Goal: Transaction & Acquisition: Download file/media

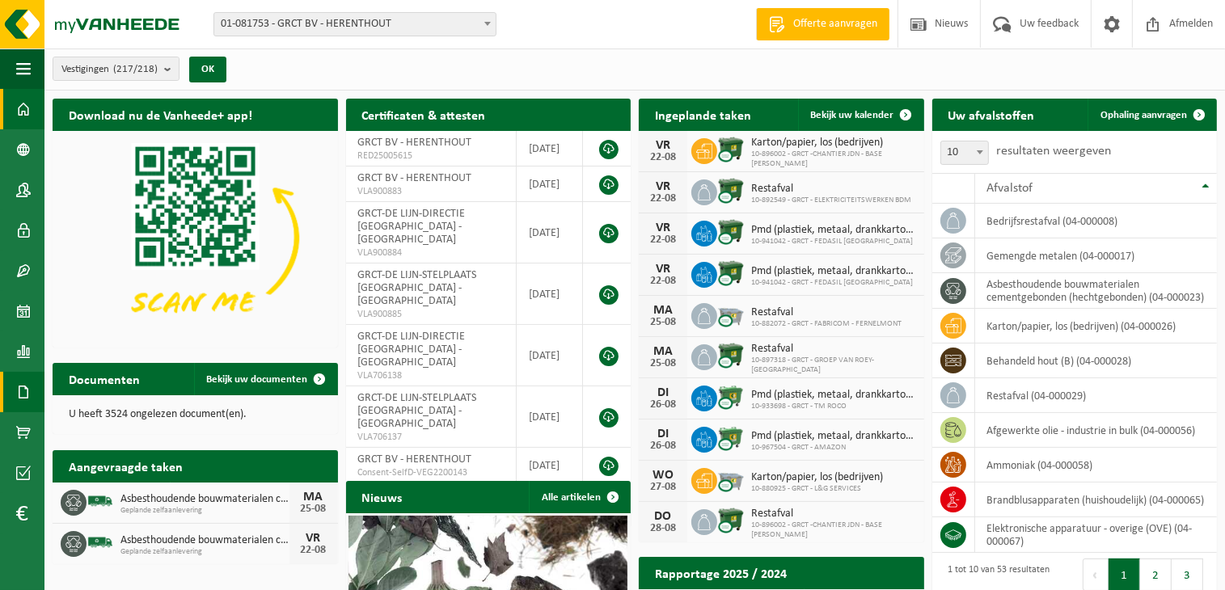
click at [20, 391] on span at bounding box center [23, 392] width 15 height 40
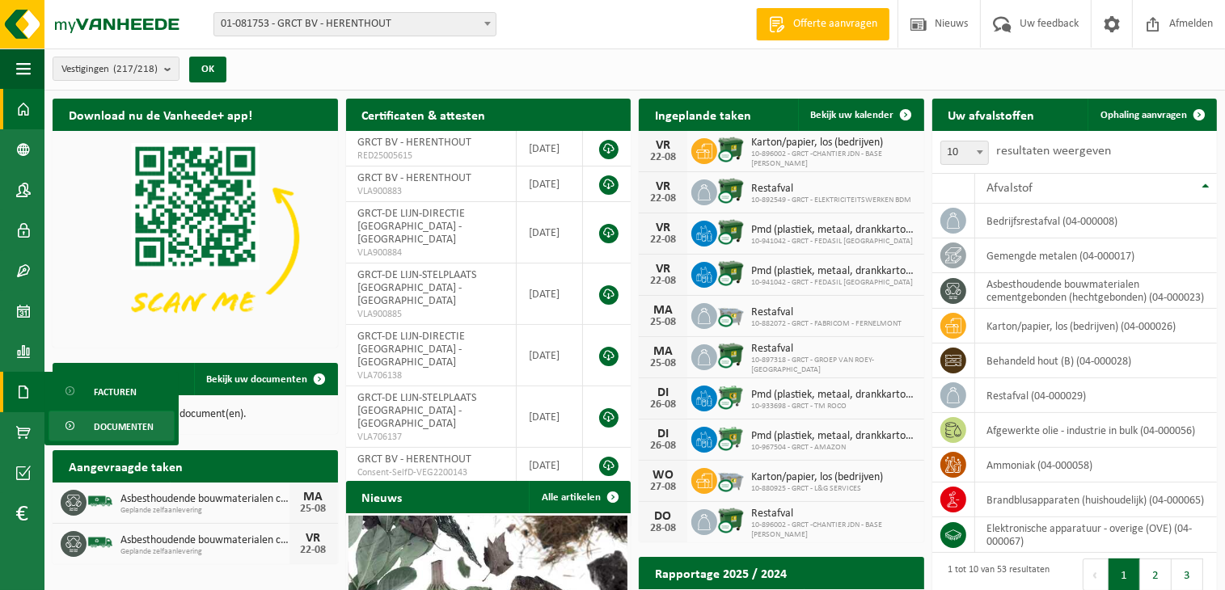
click at [111, 428] on span "Documenten" at bounding box center [124, 427] width 60 height 31
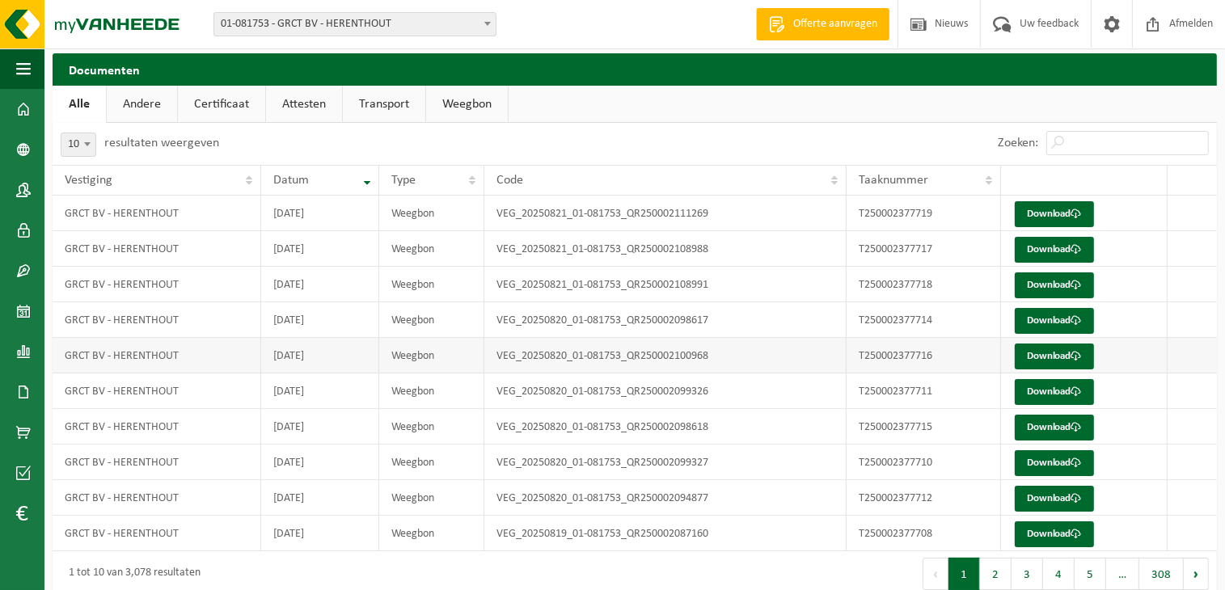
scroll to position [65, 0]
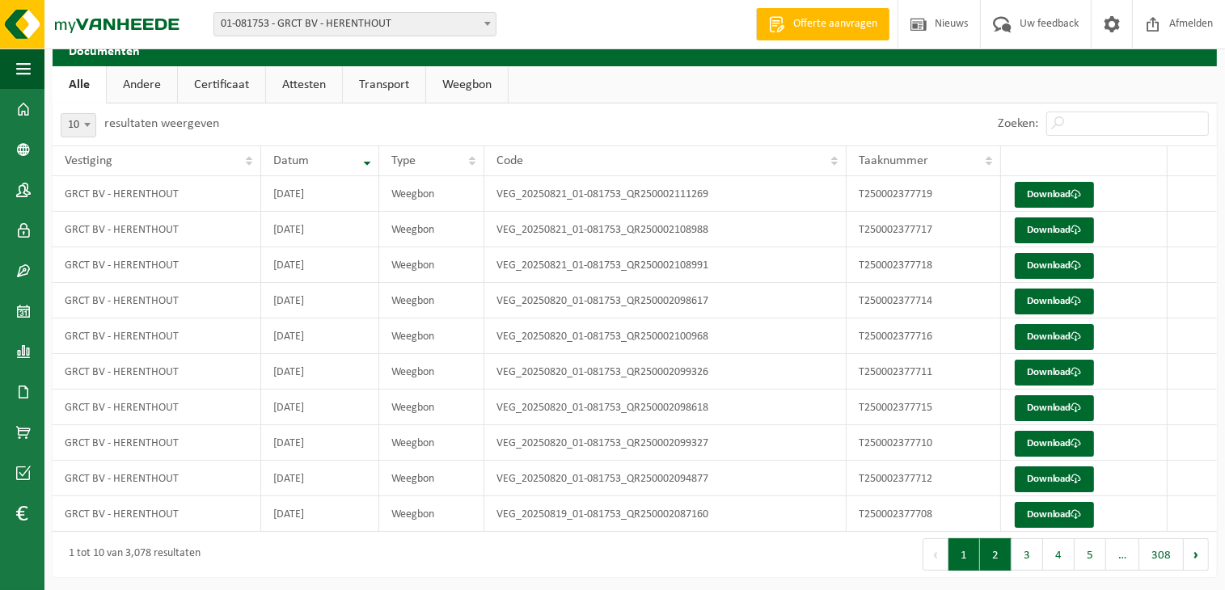
click at [990, 560] on button "2" at bounding box center [996, 554] width 32 height 32
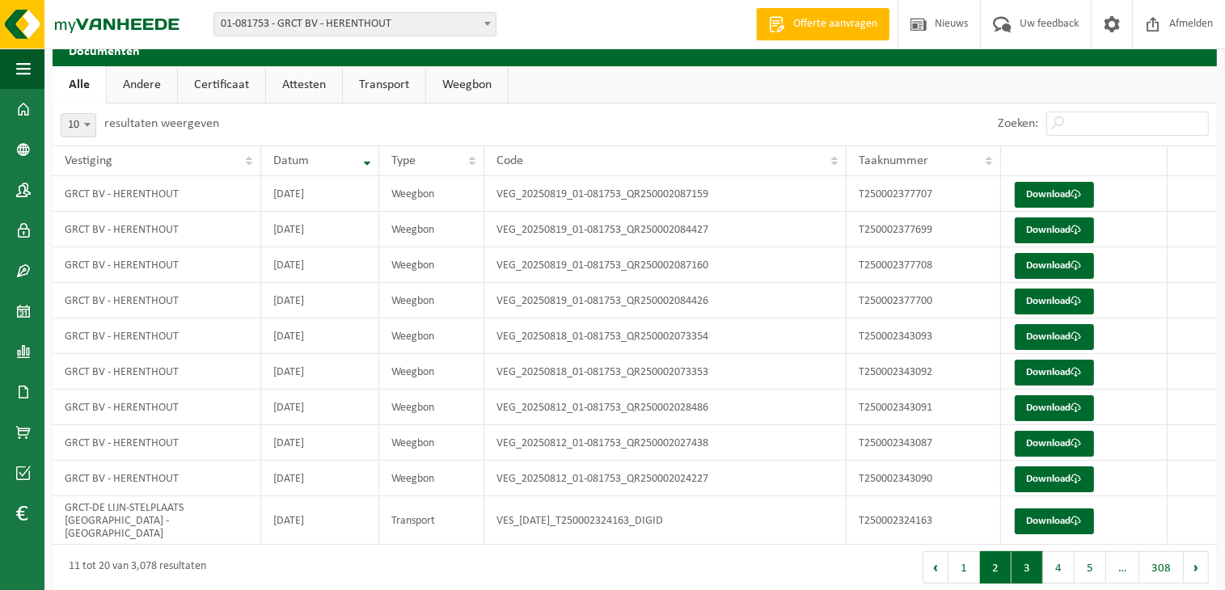
click at [1024, 557] on button "3" at bounding box center [1027, 567] width 32 height 32
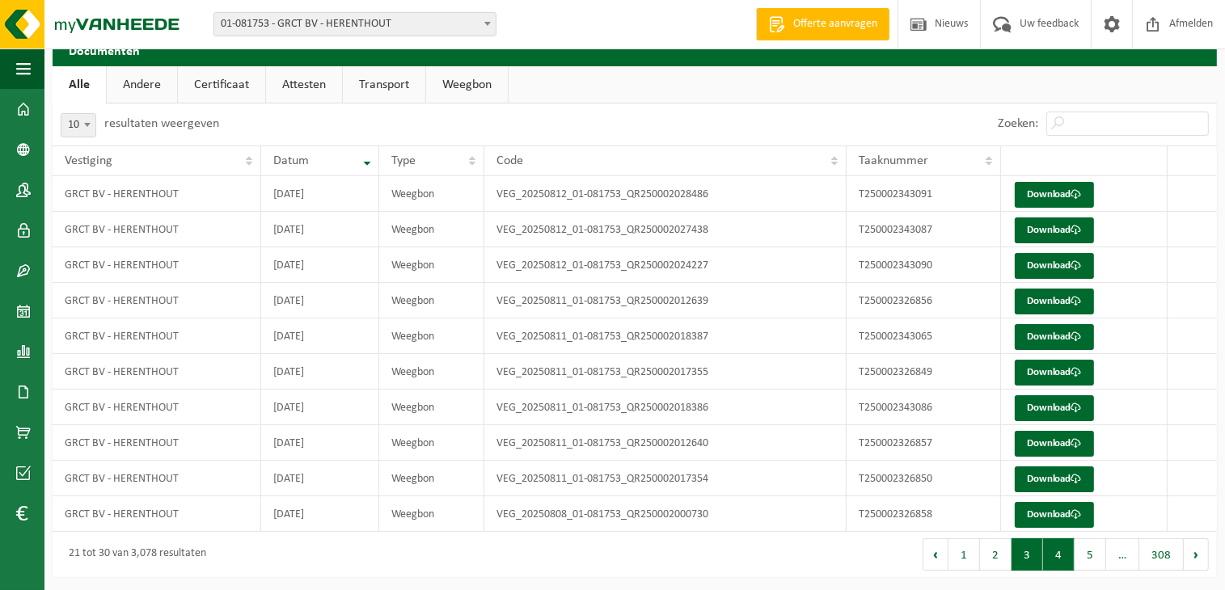
click at [1054, 557] on button "4" at bounding box center [1059, 554] width 32 height 32
click at [1087, 550] on button "5" at bounding box center [1090, 554] width 32 height 32
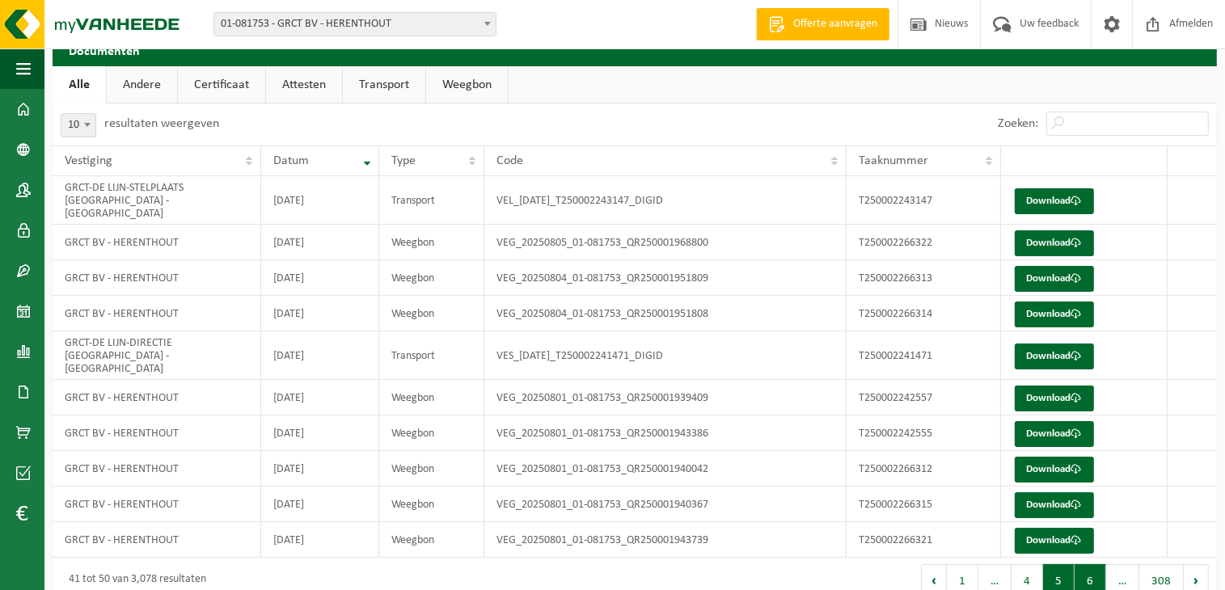
click at [1085, 564] on button "6" at bounding box center [1090, 580] width 32 height 32
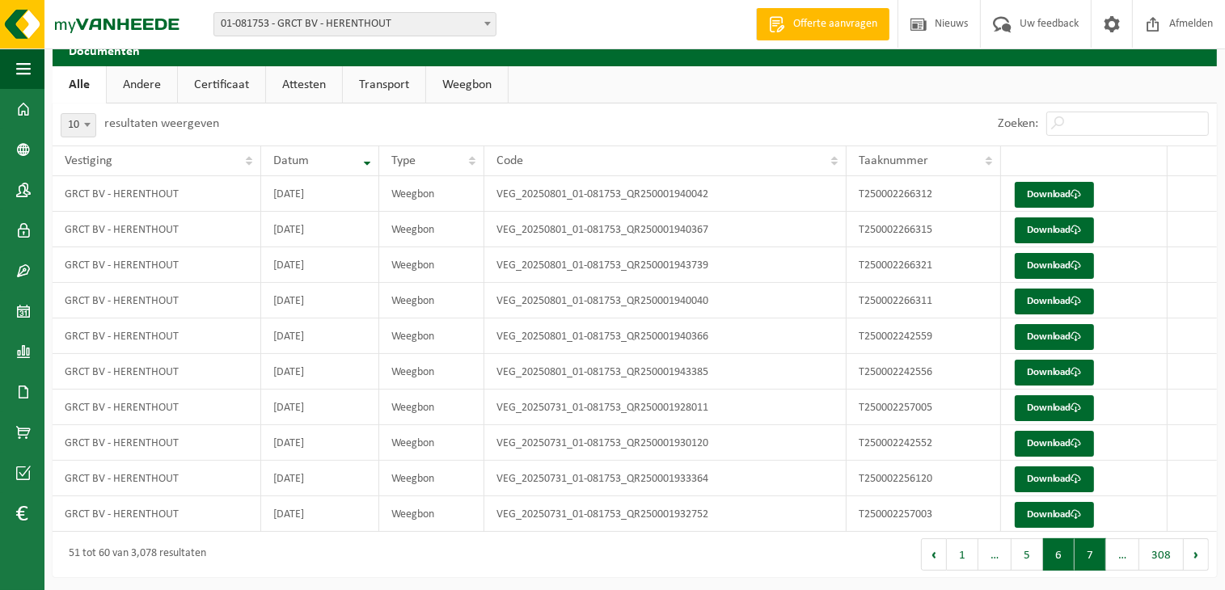
click at [1086, 555] on button "7" at bounding box center [1090, 554] width 32 height 32
click at [1090, 554] on button "8" at bounding box center [1090, 554] width 32 height 32
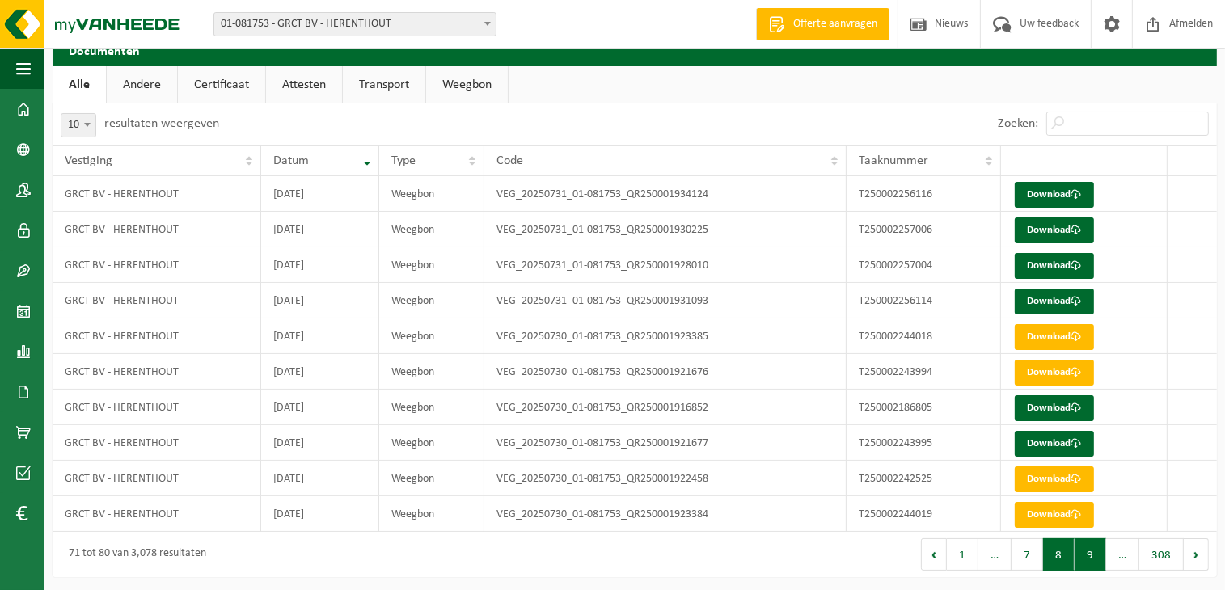
click at [1094, 554] on button "9" at bounding box center [1090, 554] width 32 height 32
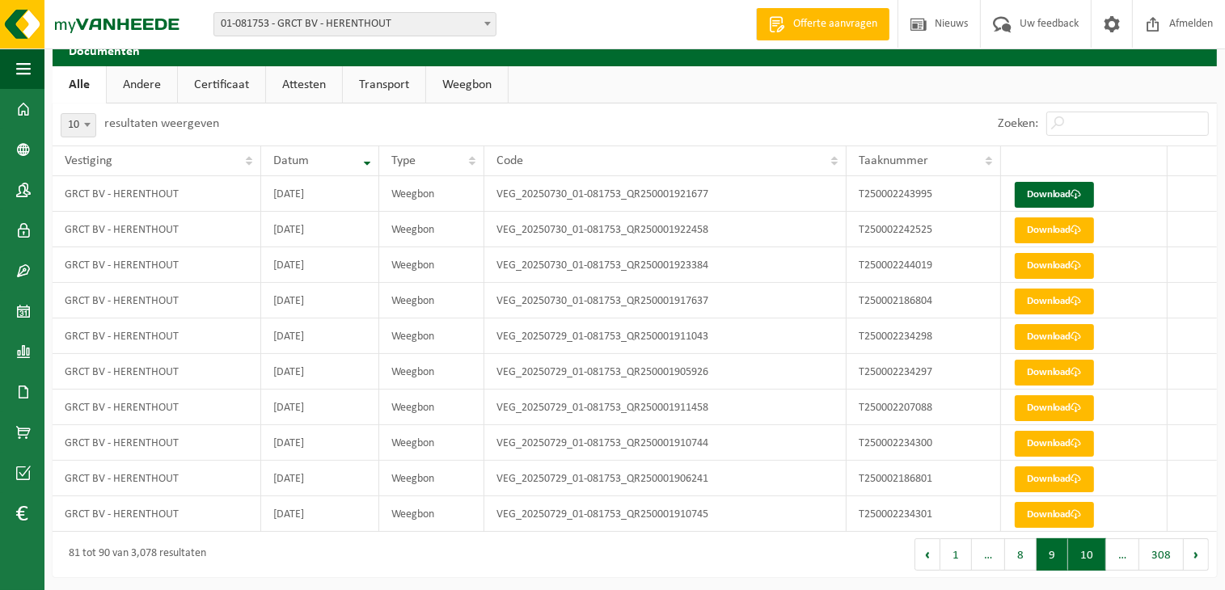
click at [1083, 559] on button "10" at bounding box center [1087, 554] width 38 height 32
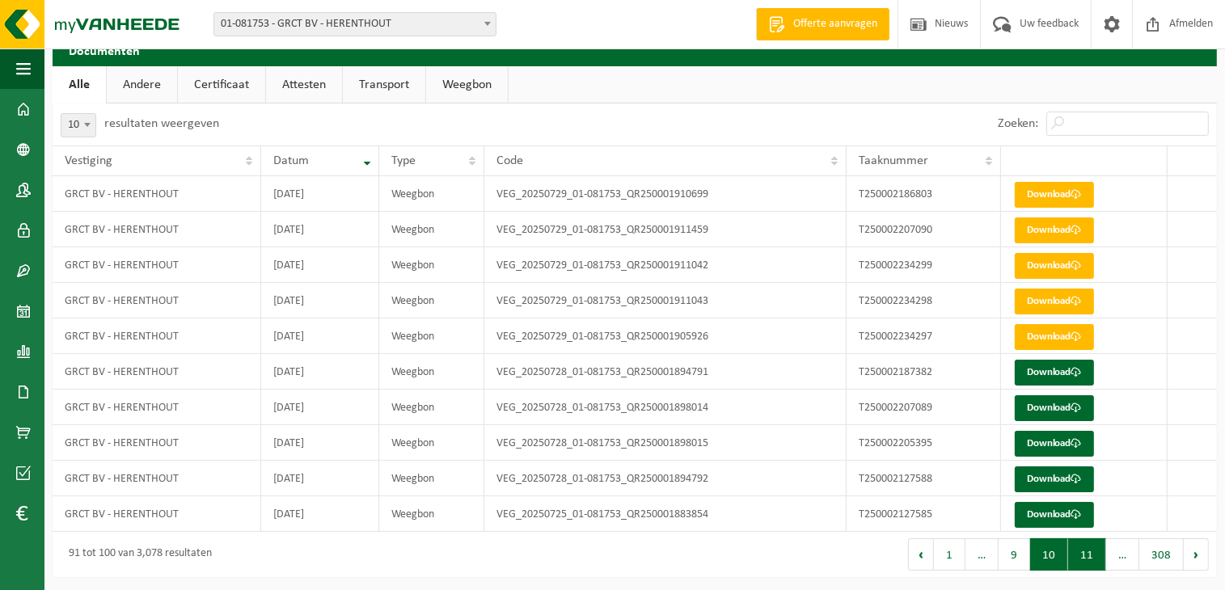
click at [1083, 563] on button "11" at bounding box center [1087, 554] width 38 height 32
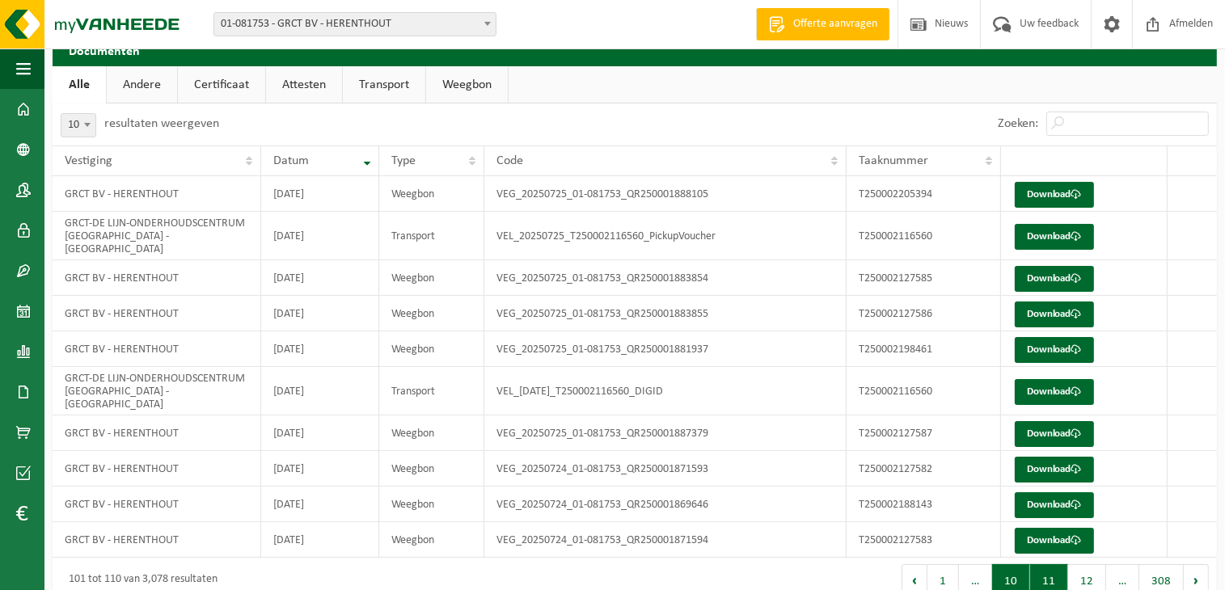
click at [1019, 564] on button "10" at bounding box center [1011, 580] width 38 height 32
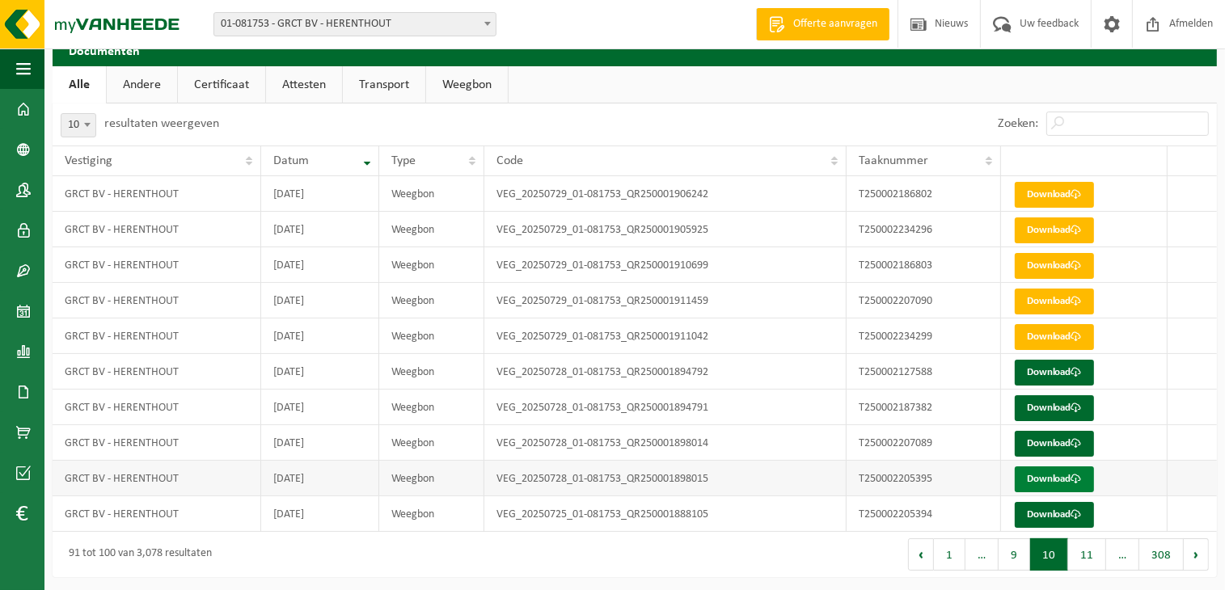
click at [1040, 480] on link "Download" at bounding box center [1054, 480] width 79 height 26
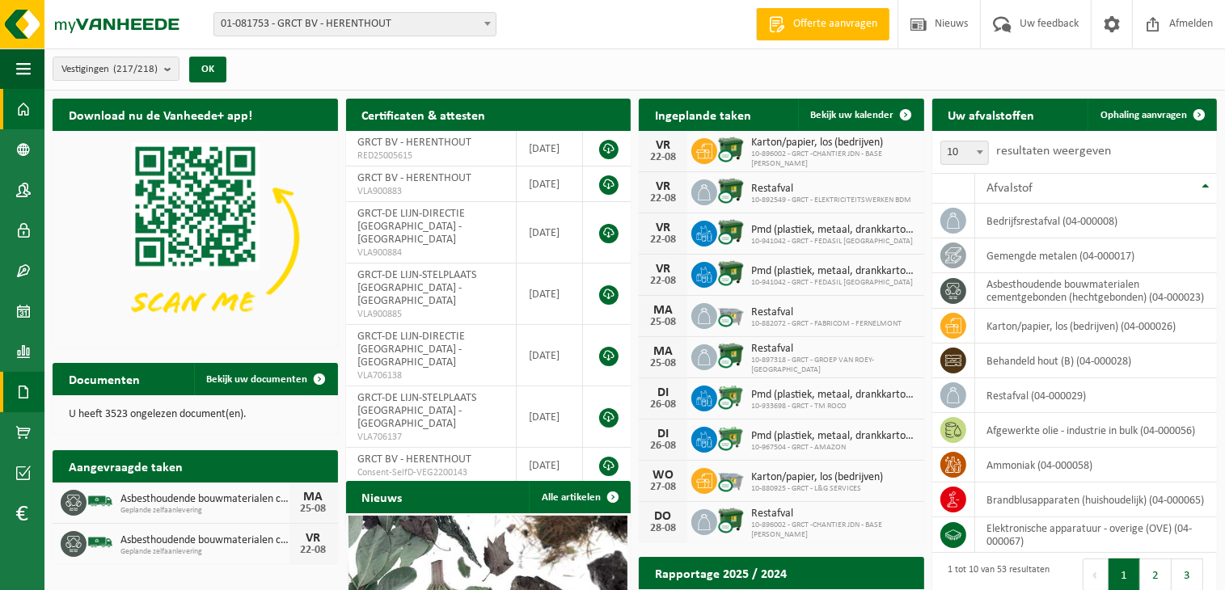
click at [22, 392] on span at bounding box center [23, 392] width 15 height 40
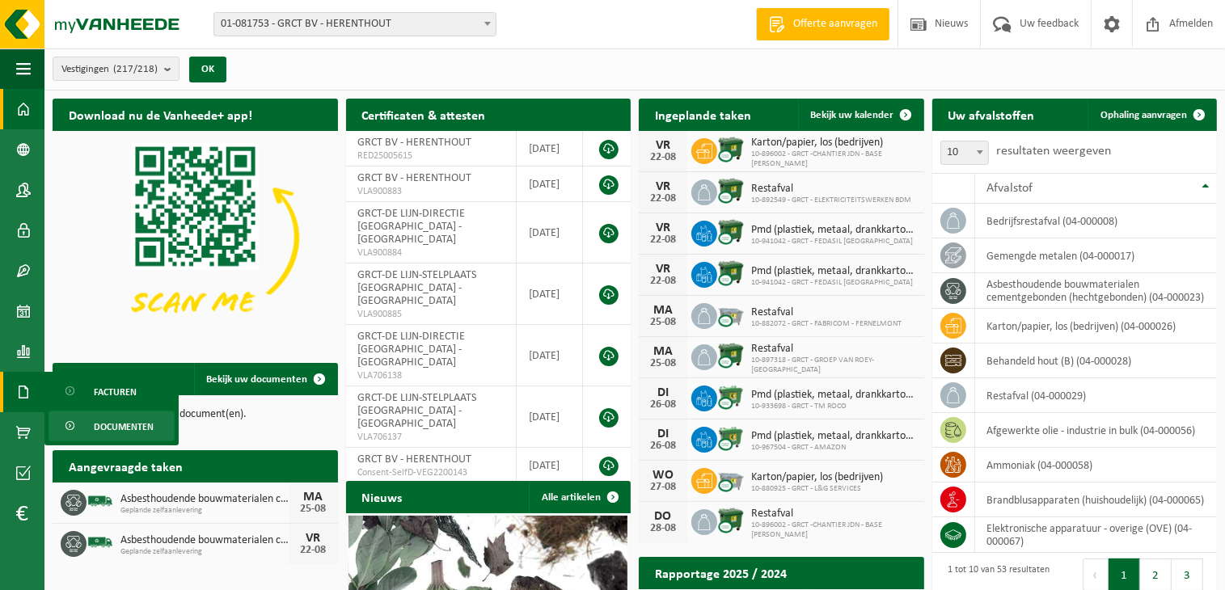
click at [118, 433] on span "Documenten" at bounding box center [124, 427] width 60 height 31
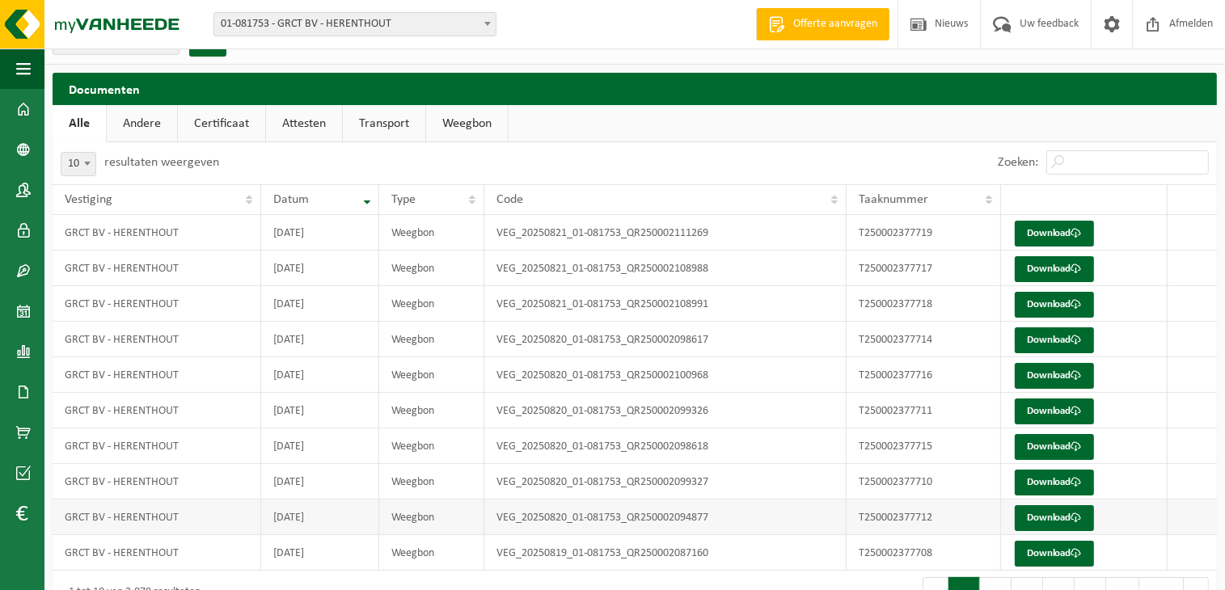
scroll to position [65, 0]
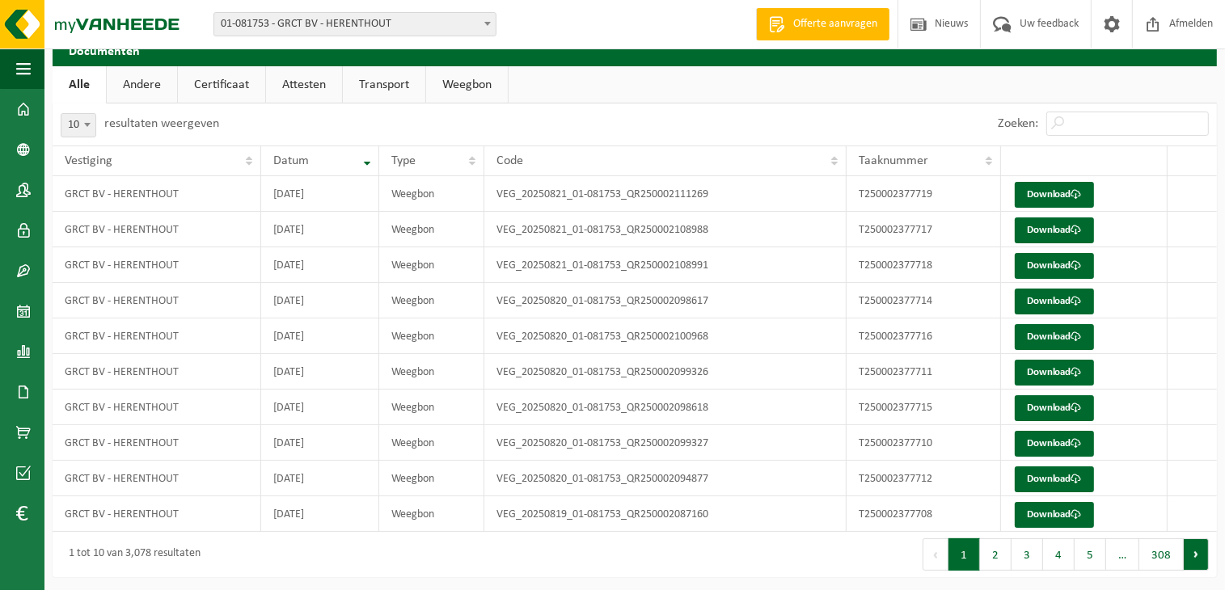
click at [1194, 553] on button "Volgende" at bounding box center [1196, 554] width 25 height 32
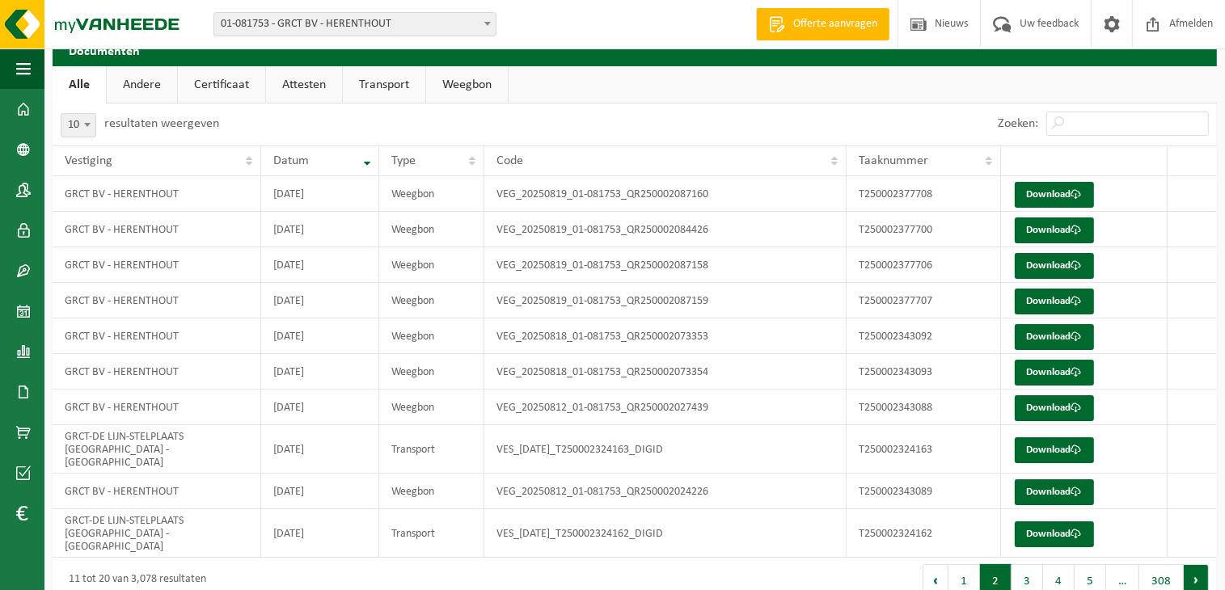
click at [1193, 564] on button "Volgende" at bounding box center [1196, 580] width 25 height 32
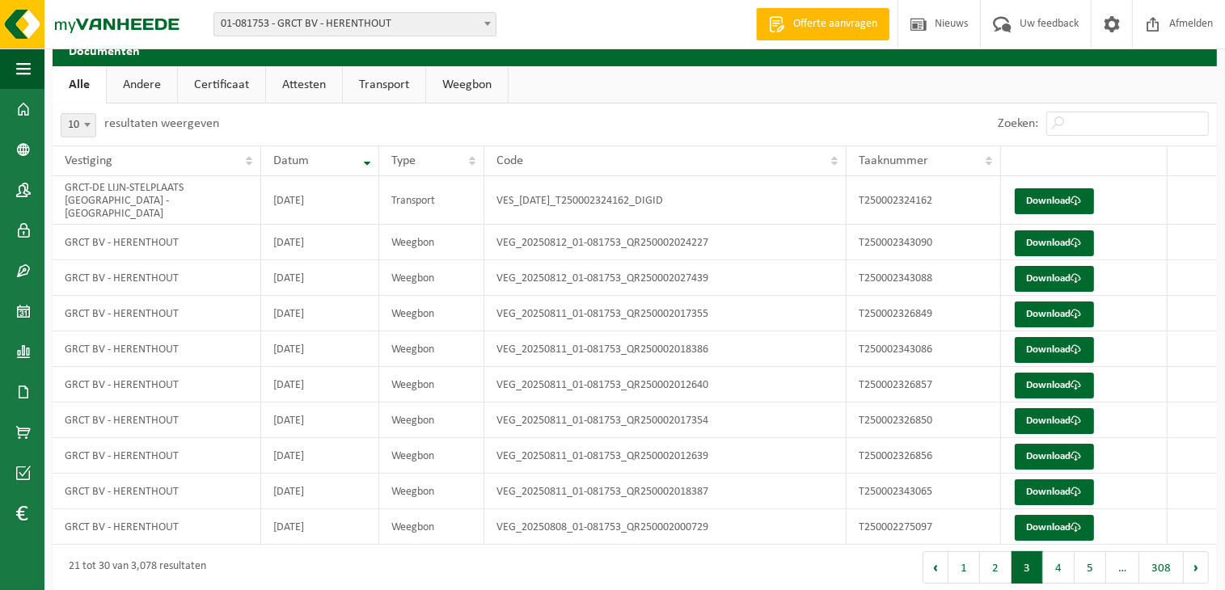
click at [1193, 552] on button "Volgende" at bounding box center [1196, 567] width 25 height 32
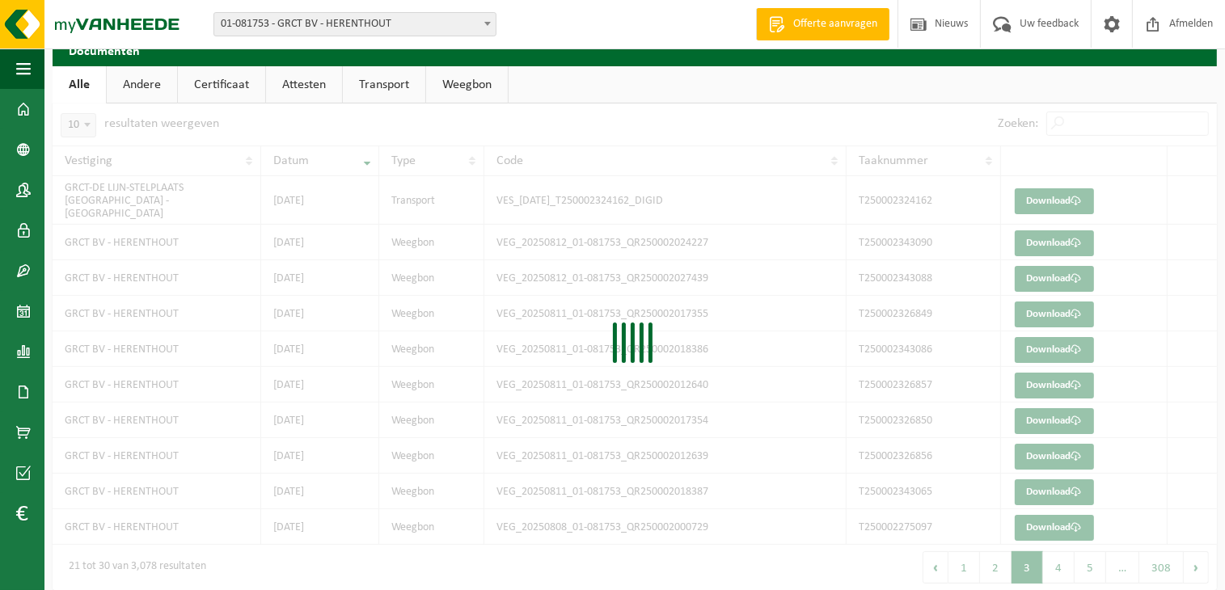
click at [1193, 552] on div at bounding box center [635, 346] width 1164 height 487
click at [1192, 552] on div at bounding box center [635, 346] width 1164 height 487
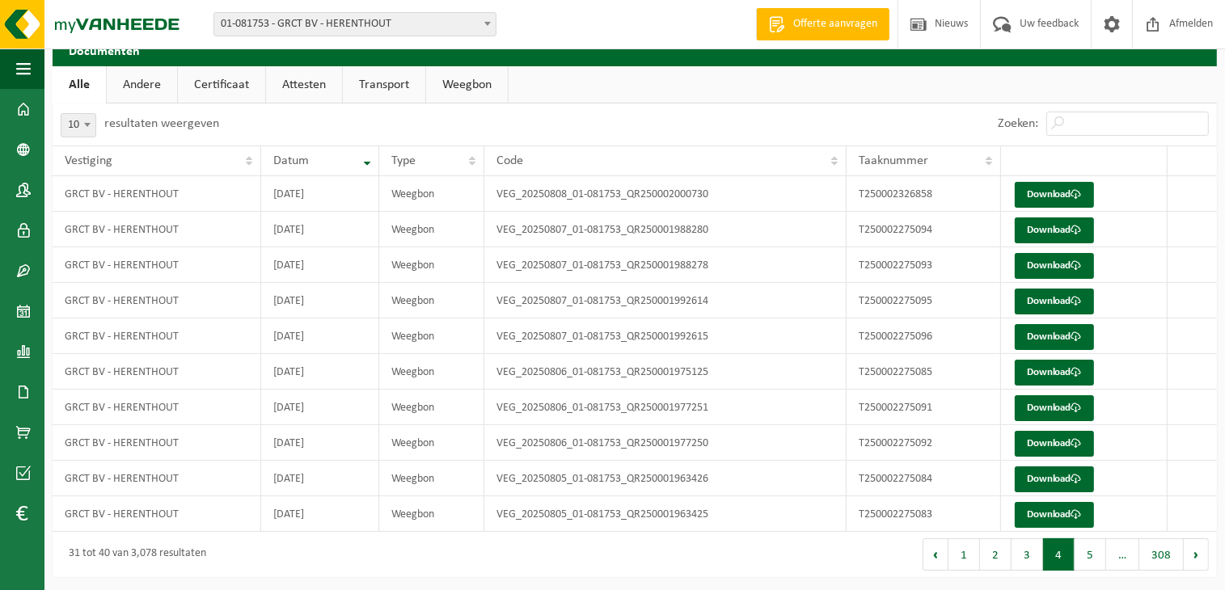
click at [1192, 552] on button "Volgende" at bounding box center [1196, 554] width 25 height 32
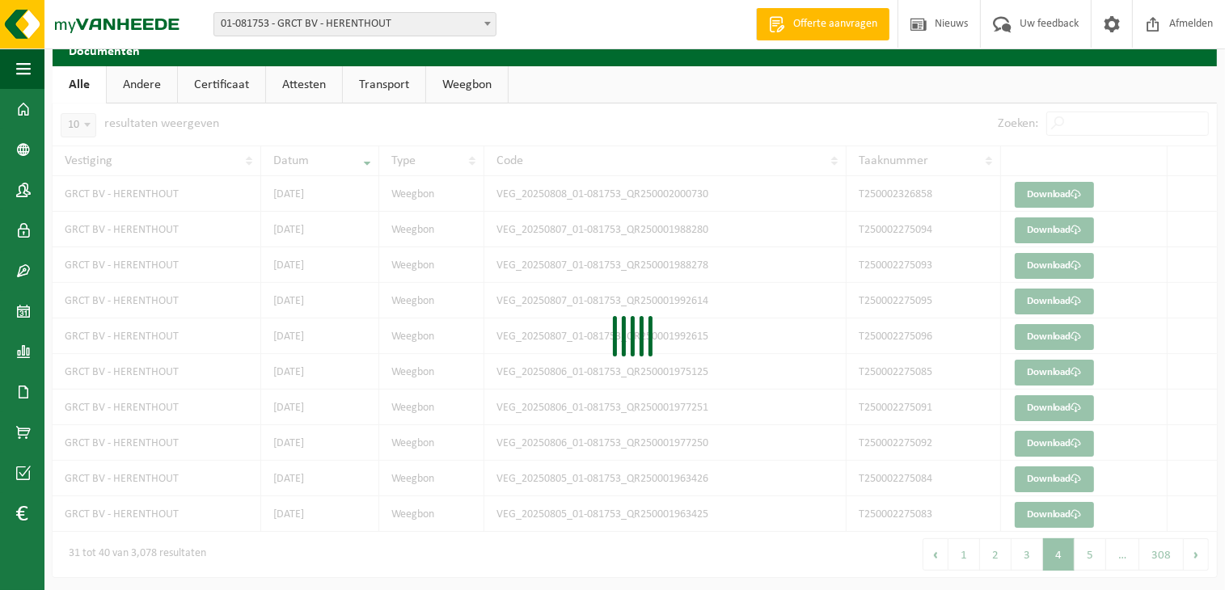
click at [1192, 552] on div at bounding box center [635, 340] width 1164 height 474
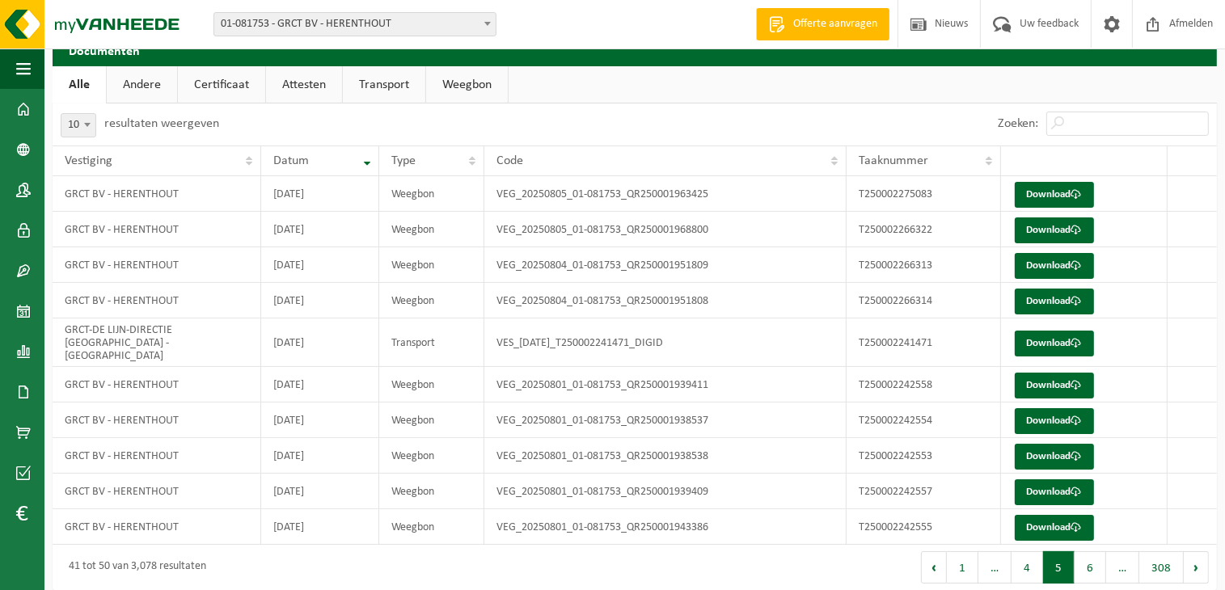
click at [1192, 552] on button "Volgende" at bounding box center [1196, 567] width 25 height 32
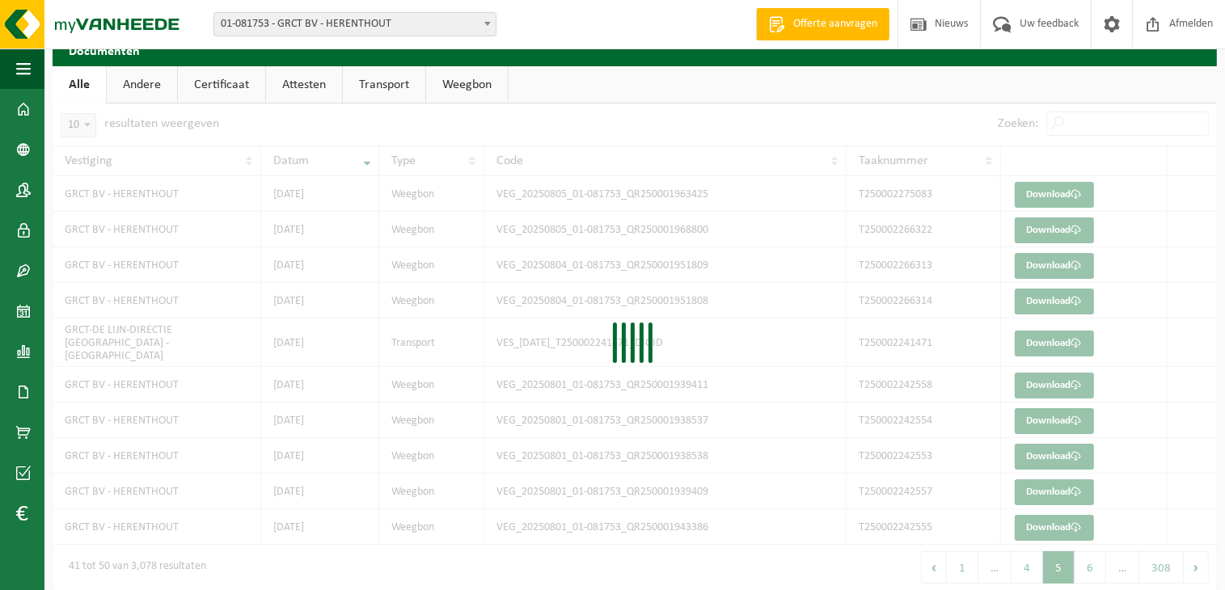
click at [1192, 552] on div at bounding box center [635, 346] width 1164 height 487
click at [1192, 552] on div "10 25 50 100 10 resultaten weergeven Zoeken: Vestiging Datum Type Code Taaknumm…" at bounding box center [635, 346] width 1164 height 487
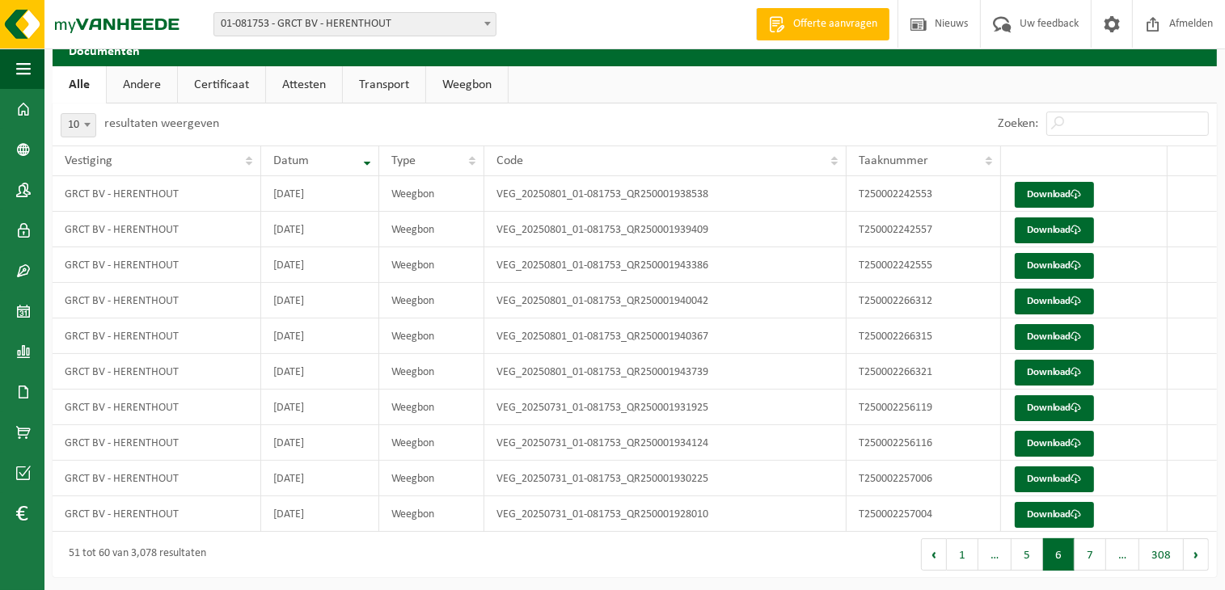
click at [1192, 552] on button "Volgende" at bounding box center [1196, 554] width 25 height 32
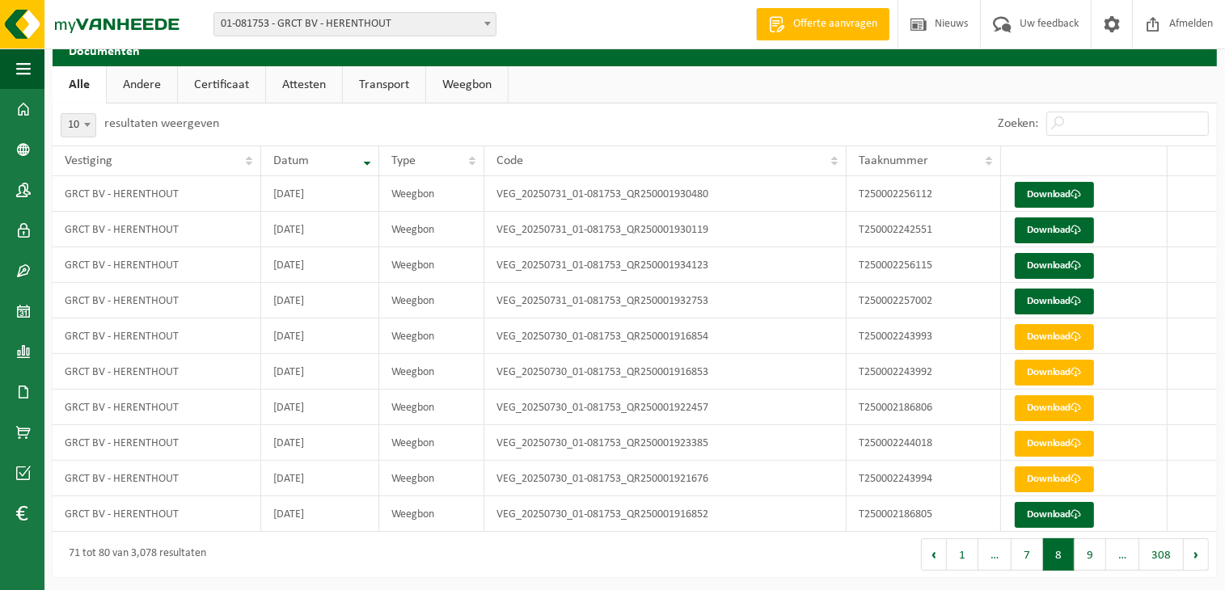
click at [1192, 552] on button "Volgende" at bounding box center [1196, 554] width 25 height 32
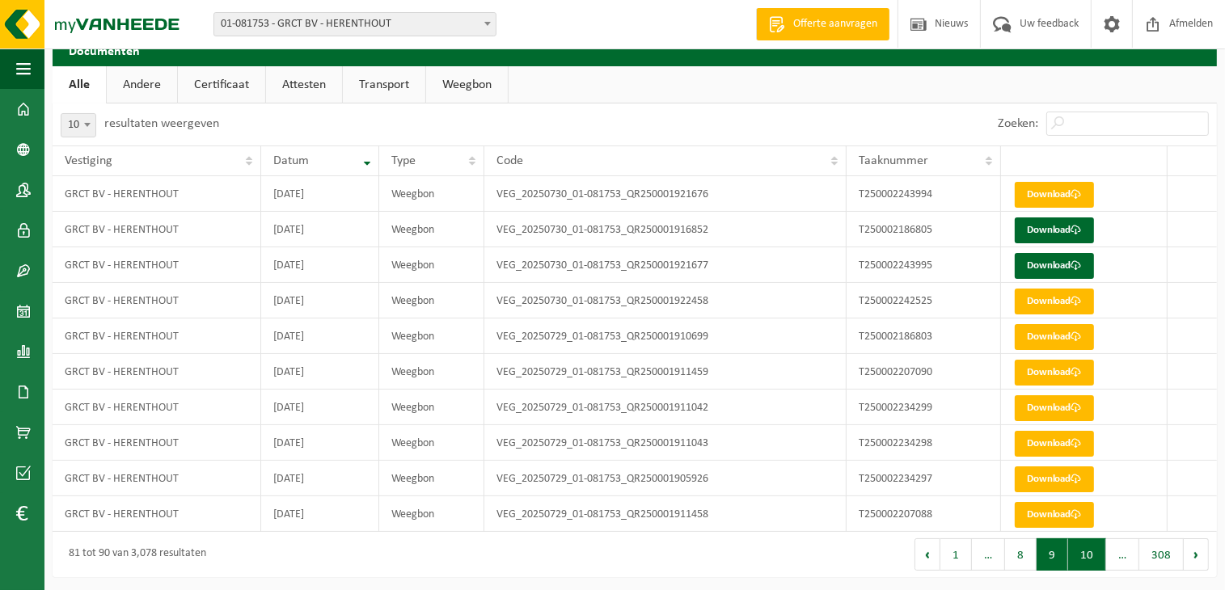
click at [1087, 547] on button "10" at bounding box center [1087, 554] width 38 height 32
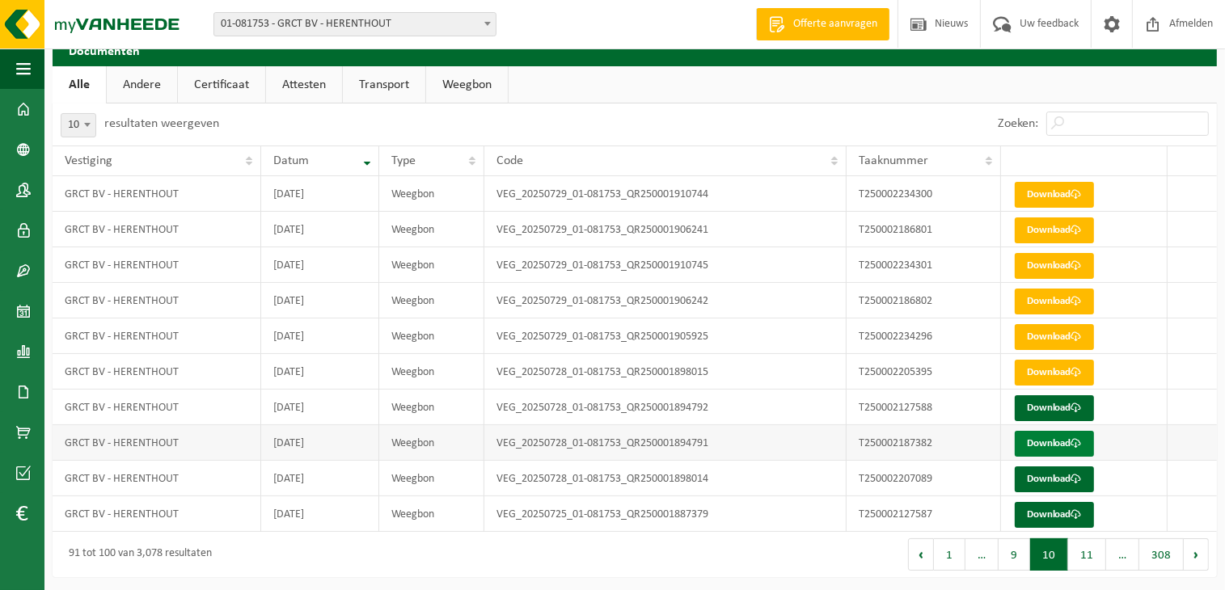
click at [1037, 438] on link "Download" at bounding box center [1054, 444] width 79 height 26
click at [1032, 405] on link "Download" at bounding box center [1054, 408] width 79 height 26
click at [1044, 365] on link "Download" at bounding box center [1054, 373] width 79 height 26
click at [1039, 334] on link "Download" at bounding box center [1054, 337] width 79 height 26
click at [1049, 298] on link "Download" at bounding box center [1054, 302] width 79 height 26
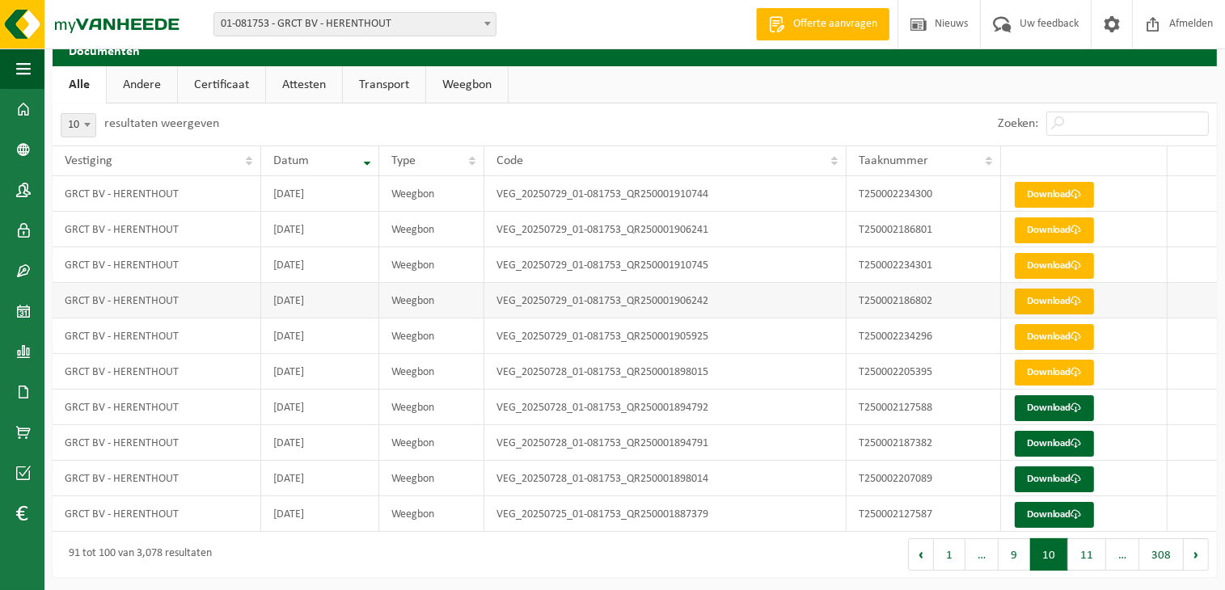
click at [1042, 294] on link "Download" at bounding box center [1054, 302] width 79 height 26
click at [1049, 379] on link "Download" at bounding box center [1054, 373] width 79 height 26
click at [1048, 295] on link "Download" at bounding box center [1054, 302] width 79 height 26
click at [1146, 390] on td "Download" at bounding box center [1084, 408] width 167 height 36
click at [1064, 298] on link "Download" at bounding box center [1054, 302] width 79 height 26
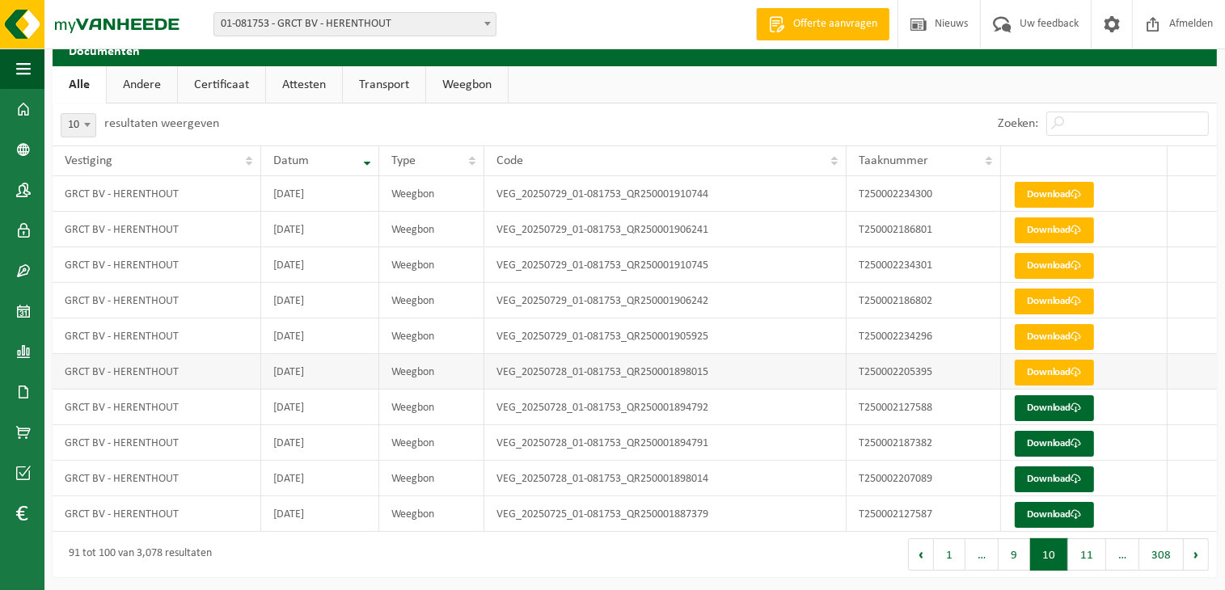
click at [1142, 378] on td "Download" at bounding box center [1084, 372] width 167 height 36
click at [1045, 258] on link "Download" at bounding box center [1054, 266] width 79 height 26
click at [1041, 264] on link "Download" at bounding box center [1054, 266] width 79 height 26
click at [1045, 225] on link "Download" at bounding box center [1054, 230] width 79 height 26
click at [1205, 207] on td at bounding box center [1191, 194] width 49 height 36
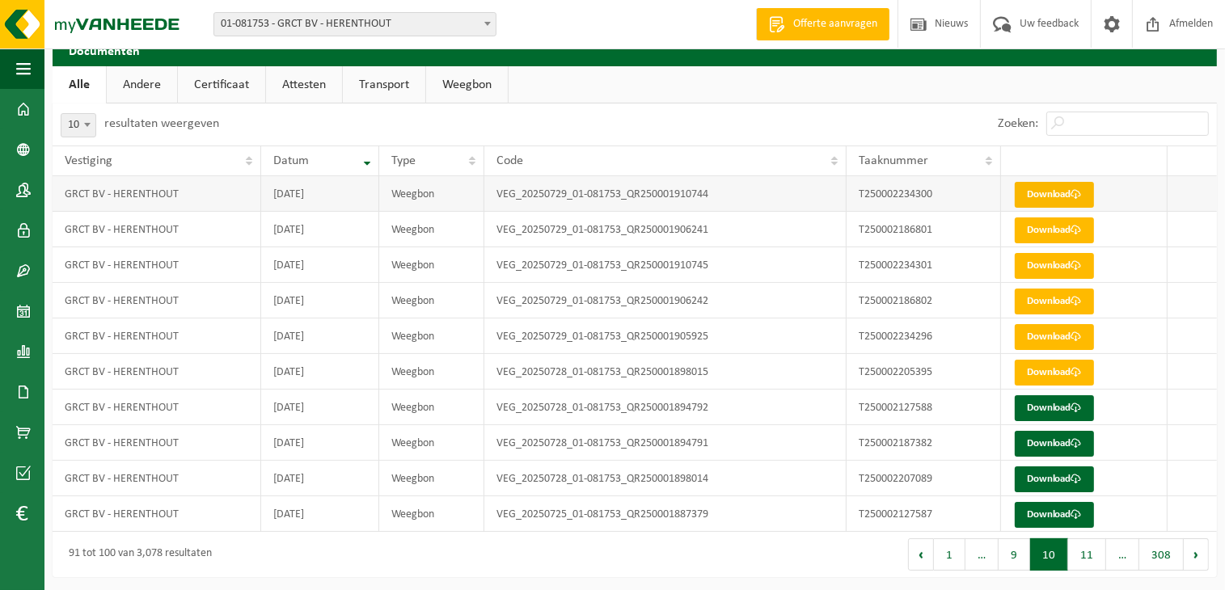
click at [1038, 184] on link "Download" at bounding box center [1054, 195] width 79 height 26
click at [897, 357] on td "T250002205395" at bounding box center [923, 372] width 154 height 36
click at [1086, 554] on button "11" at bounding box center [1087, 554] width 38 height 32
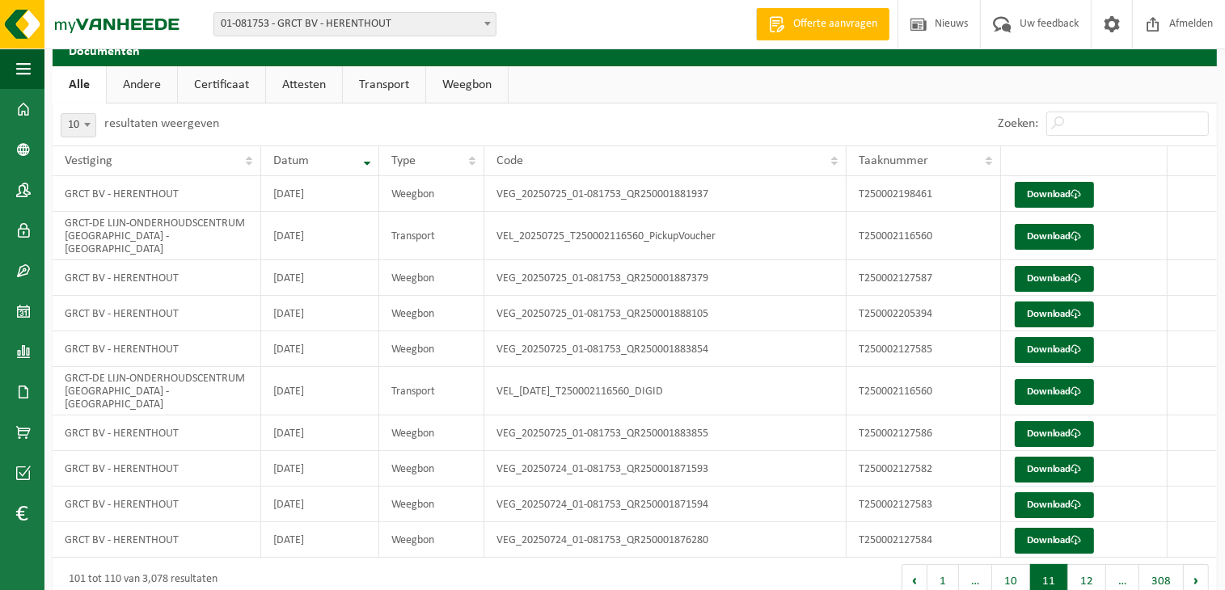
click at [1047, 564] on button "11" at bounding box center [1049, 580] width 38 height 32
click at [1020, 564] on button "10" at bounding box center [1011, 580] width 38 height 32
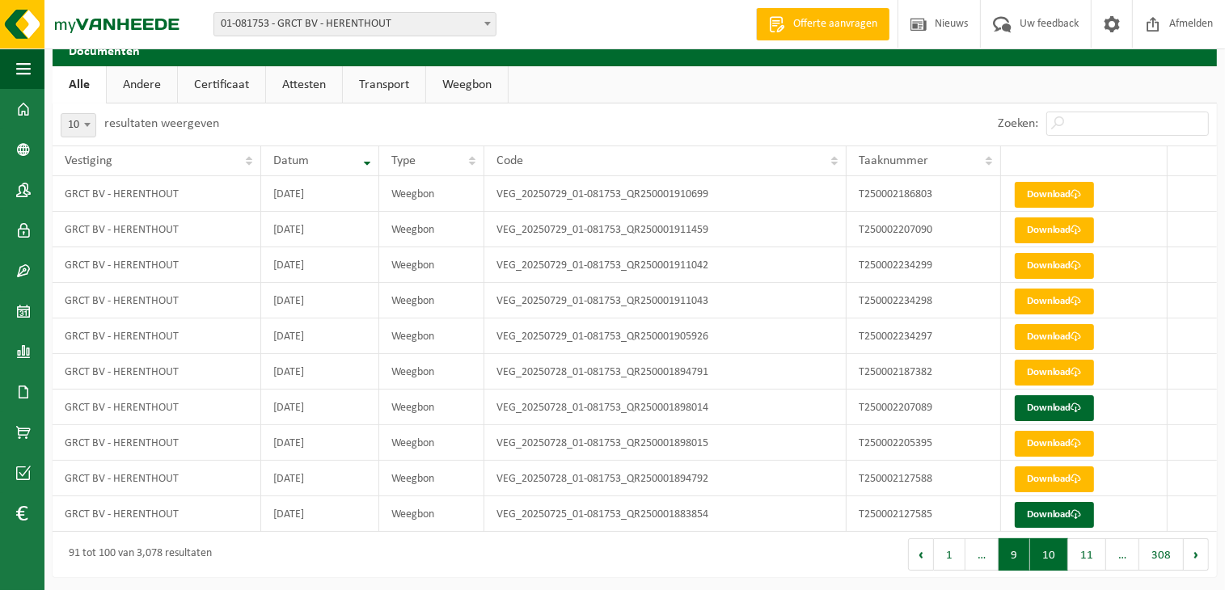
click at [1022, 545] on button "9" at bounding box center [1014, 554] width 32 height 32
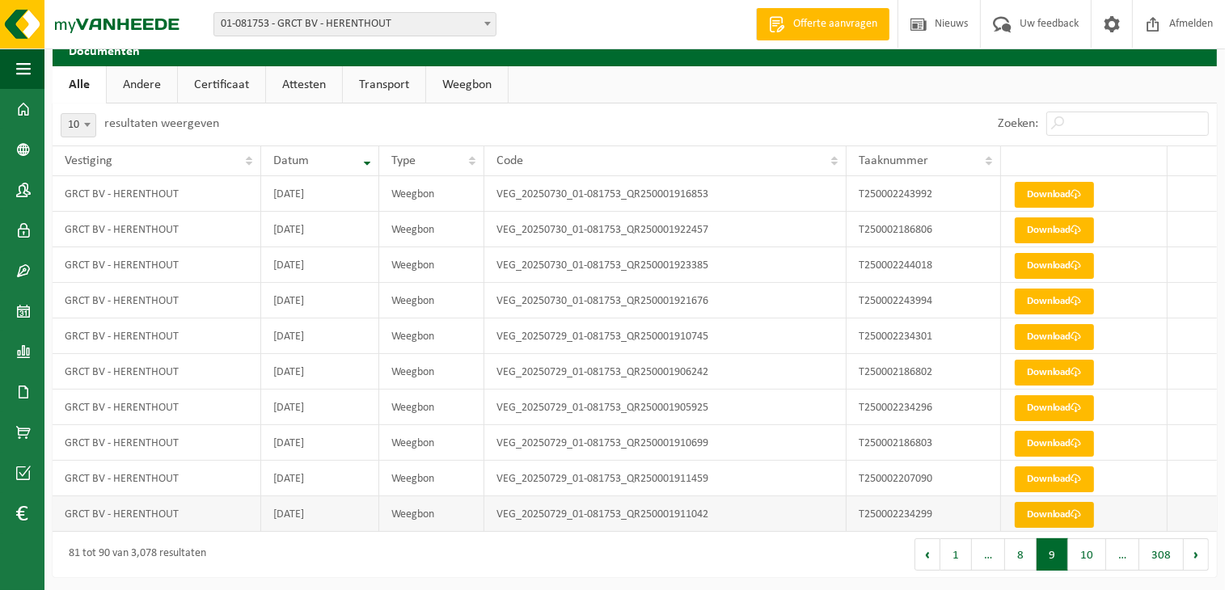
click at [1046, 511] on link "Download" at bounding box center [1054, 515] width 79 height 26
click at [1035, 473] on link "Download" at bounding box center [1054, 480] width 79 height 26
click at [1041, 439] on link "Download" at bounding box center [1054, 444] width 79 height 26
click at [1051, 369] on link "Download" at bounding box center [1054, 373] width 79 height 26
click at [999, 409] on td "T250002234296" at bounding box center [923, 408] width 154 height 36
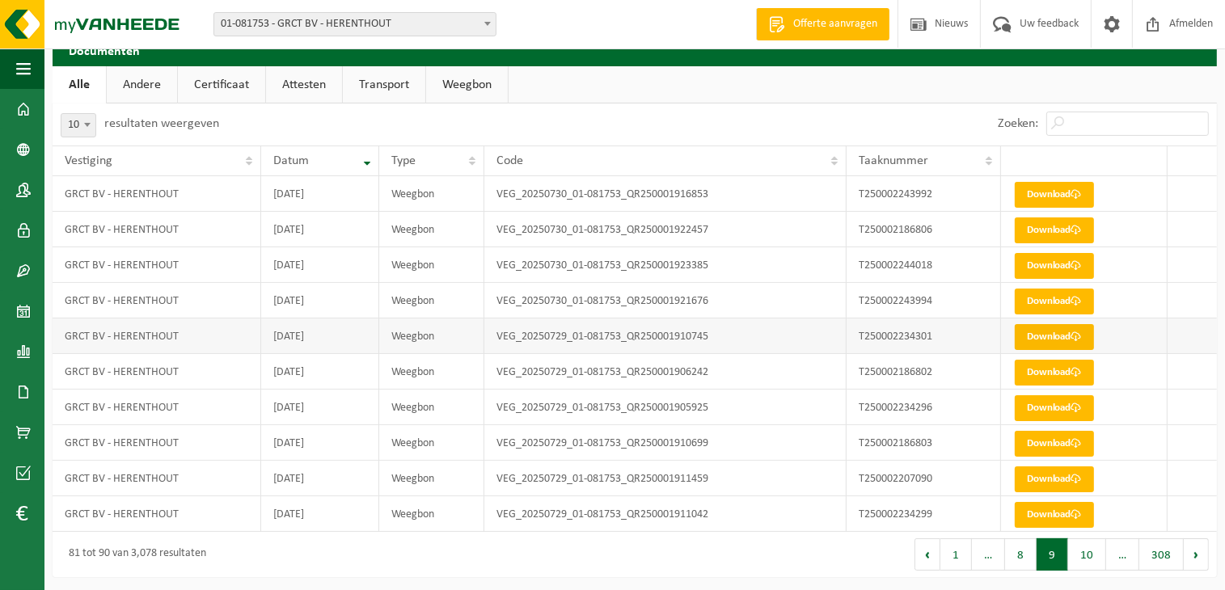
click at [1058, 340] on link "Download" at bounding box center [1054, 337] width 79 height 26
click at [342, 298] on td "[DATE]" at bounding box center [320, 301] width 118 height 36
click at [1044, 295] on link "Download" at bounding box center [1054, 302] width 79 height 26
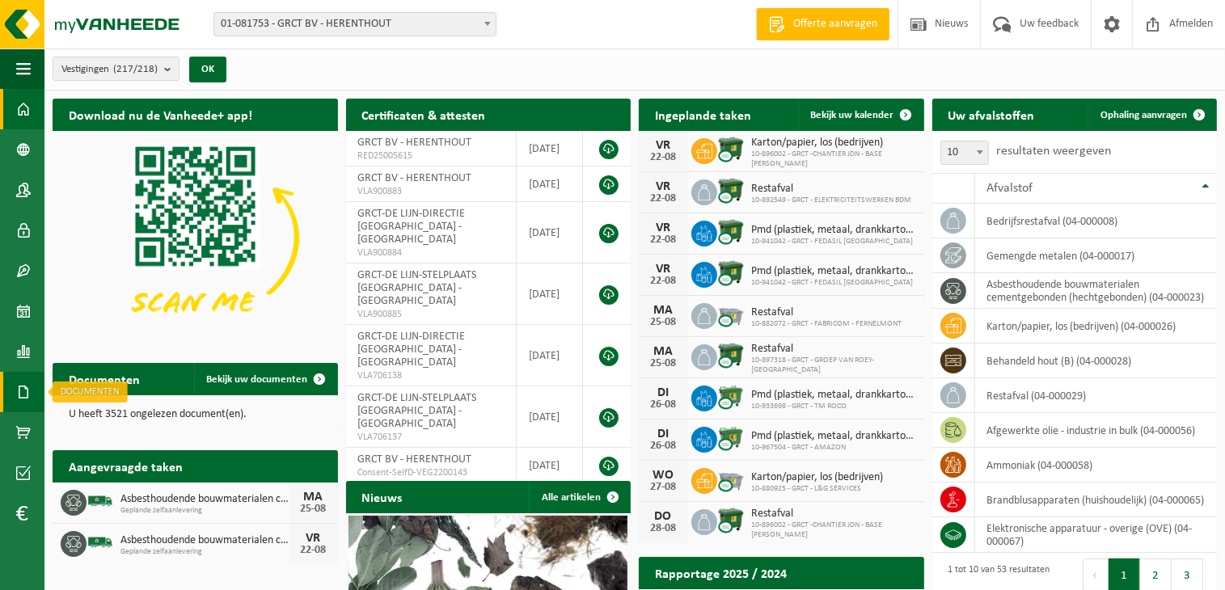
click at [16, 391] on link "Documenten" at bounding box center [22, 392] width 44 height 40
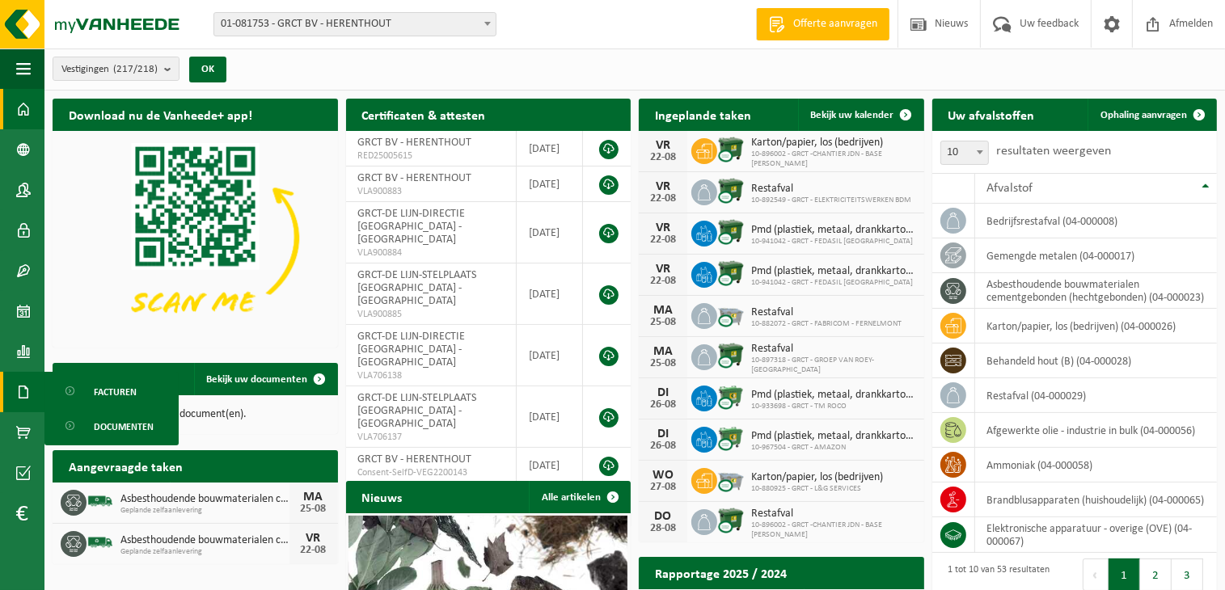
click at [109, 429] on span "Documenten" at bounding box center [124, 427] width 60 height 31
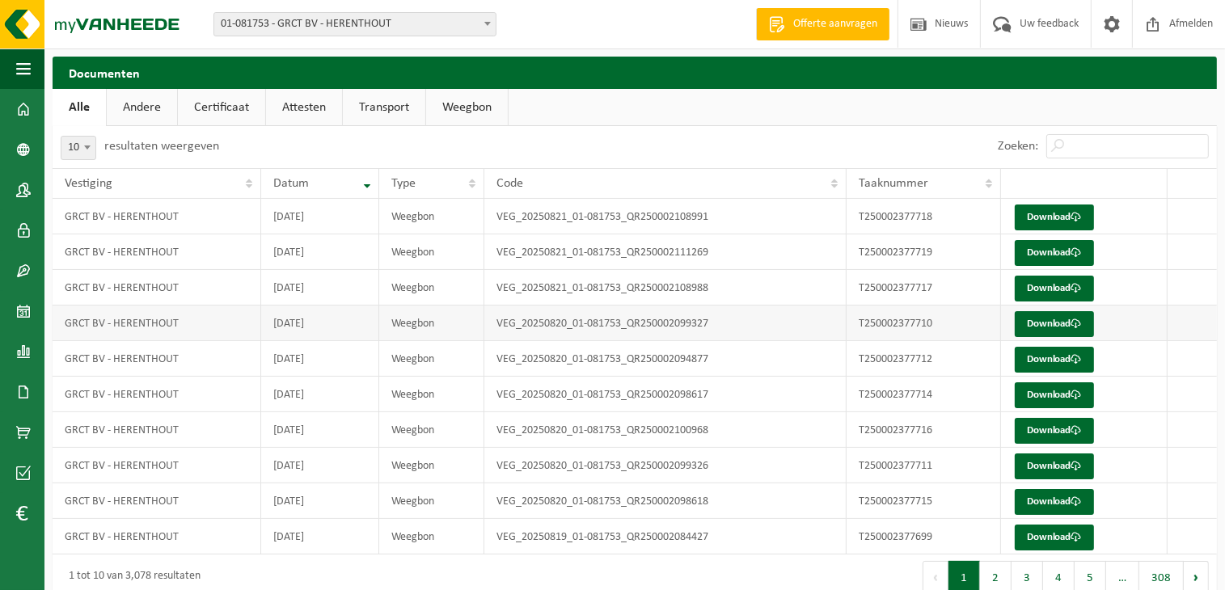
scroll to position [65, 0]
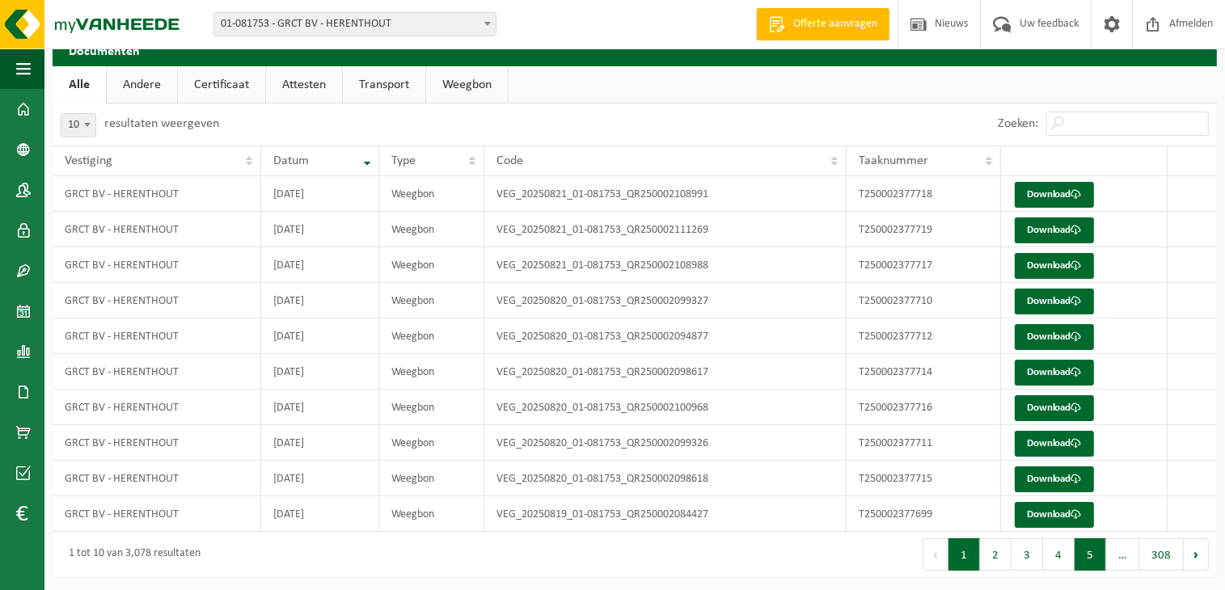
click at [1088, 549] on button "5" at bounding box center [1090, 554] width 32 height 32
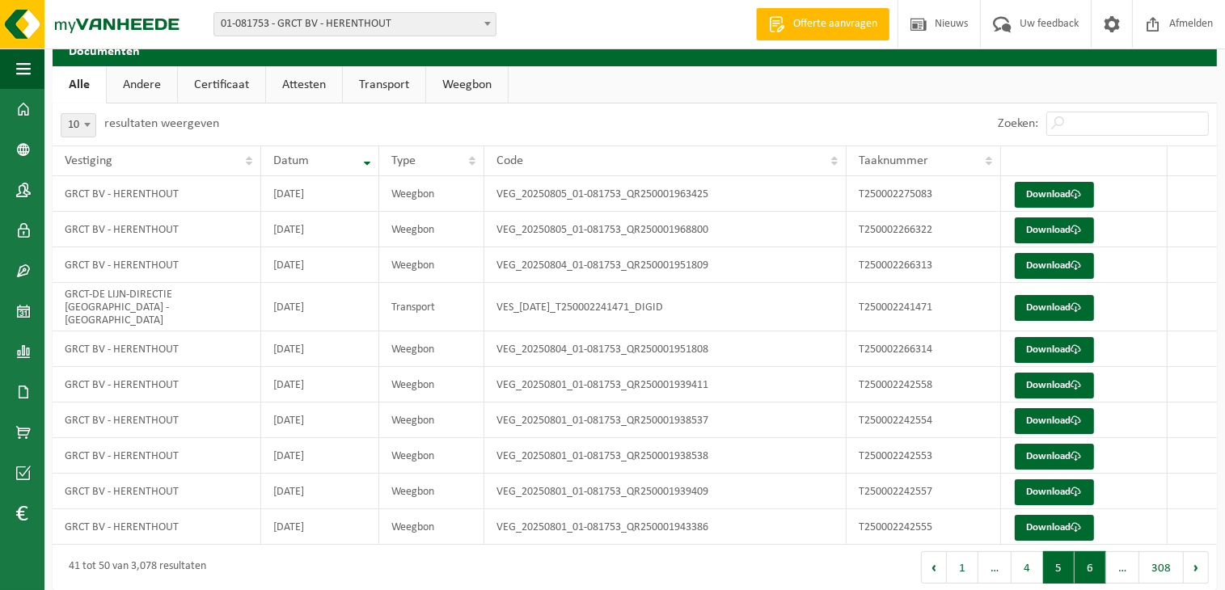
click at [1085, 555] on button "6" at bounding box center [1090, 567] width 32 height 32
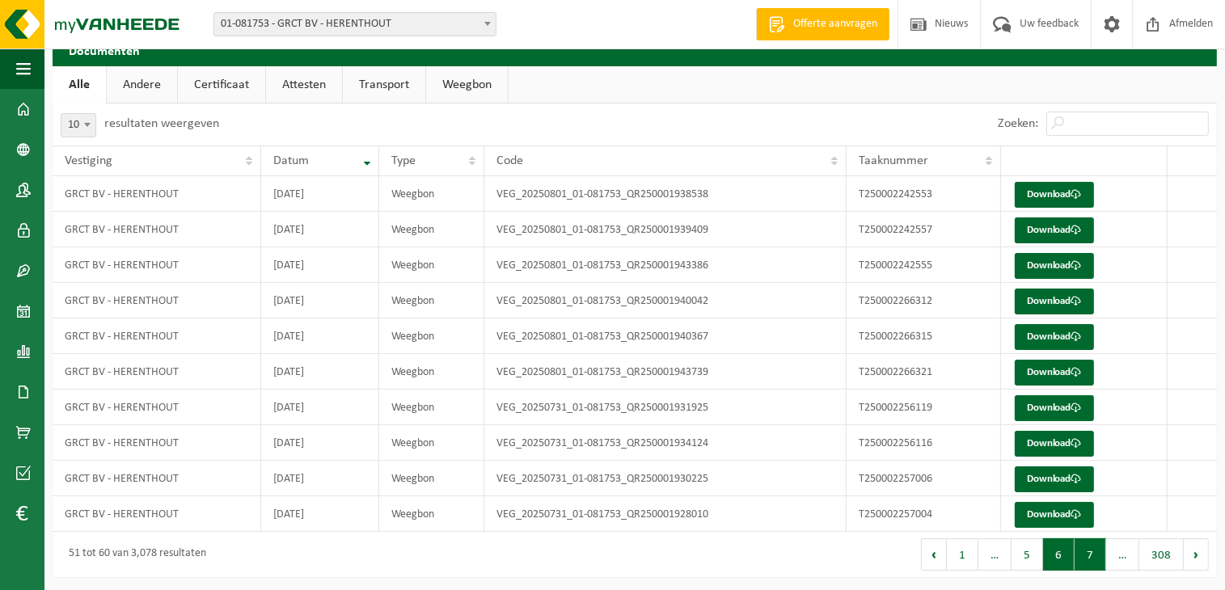
click at [1090, 557] on button "7" at bounding box center [1090, 554] width 32 height 32
click at [1084, 547] on button "8" at bounding box center [1090, 554] width 32 height 32
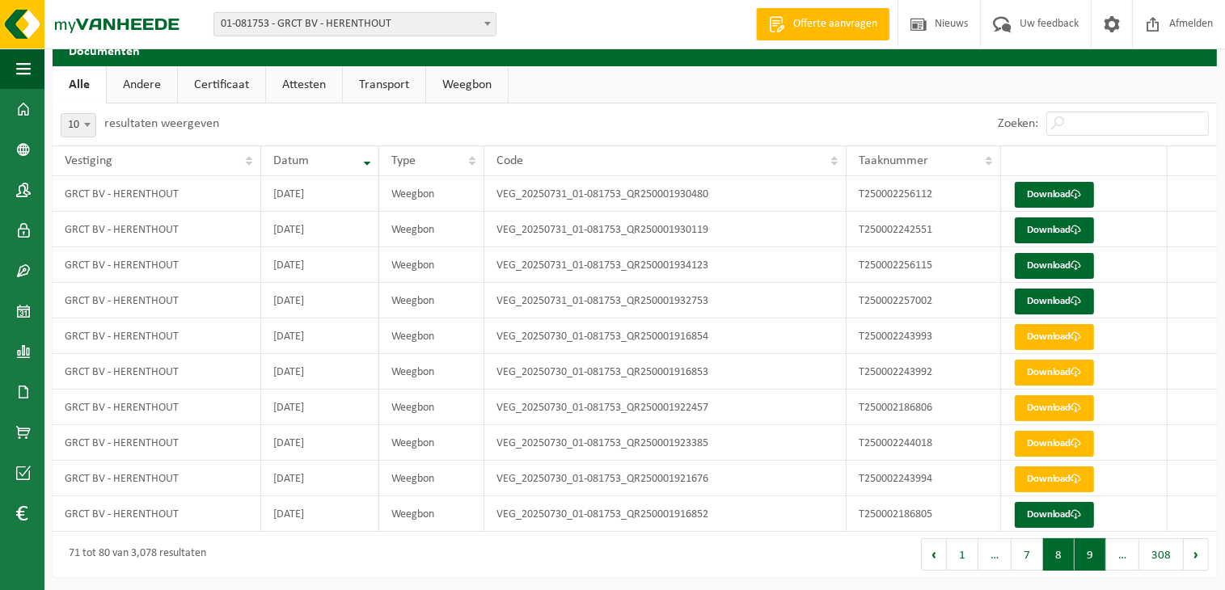
click at [1084, 554] on button "9" at bounding box center [1090, 554] width 32 height 32
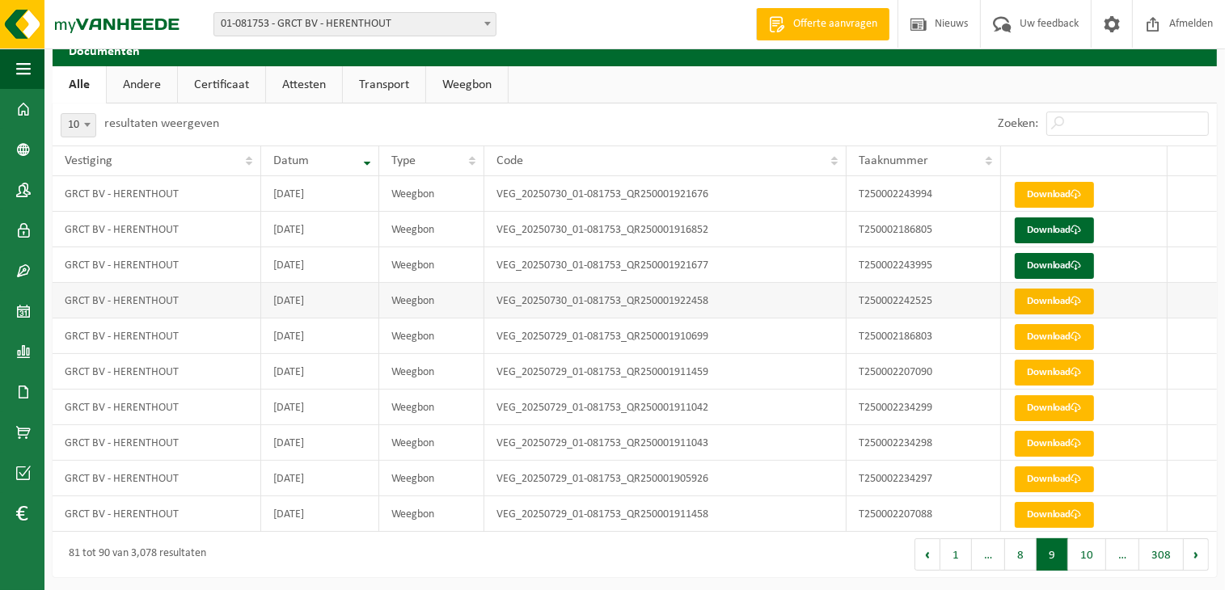
click at [1054, 300] on link "Download" at bounding box center [1054, 302] width 79 height 26
click at [1029, 258] on link "Download" at bounding box center [1054, 266] width 79 height 26
click at [1041, 230] on link "Download" at bounding box center [1054, 230] width 79 height 26
click at [1042, 224] on link "Download" at bounding box center [1054, 230] width 79 height 26
click at [883, 103] on div "Zoeken:" at bounding box center [926, 124] width 582 height 42
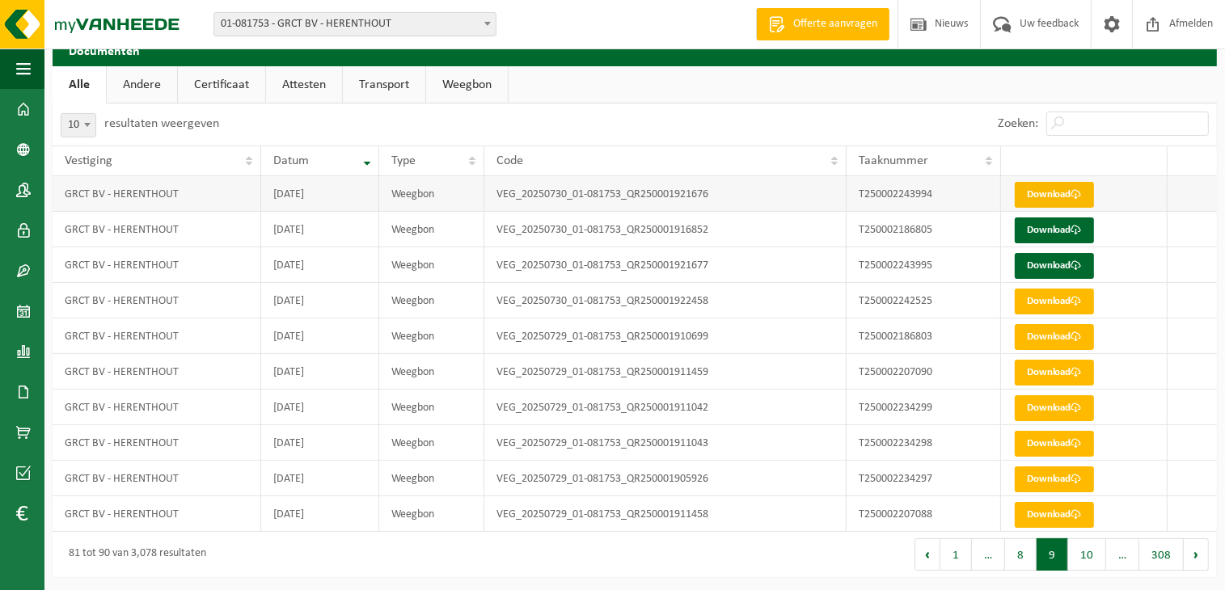
click at [1045, 191] on link "Download" at bounding box center [1054, 195] width 79 height 26
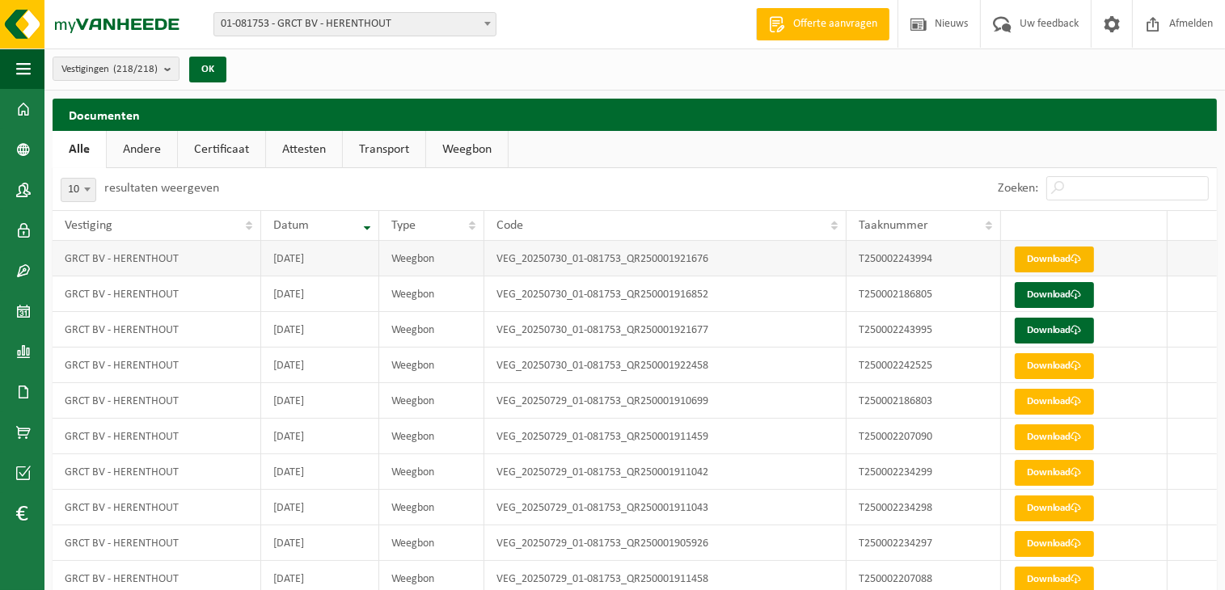
click at [1057, 256] on link "Download" at bounding box center [1054, 260] width 79 height 26
click at [655, 33] on div "Vestiging: 01-081753 - GRCT BV - HERENTHOUT 10-965551 - GRCT - ALG. ONDERNEMING…" at bounding box center [612, 24] width 1225 height 49
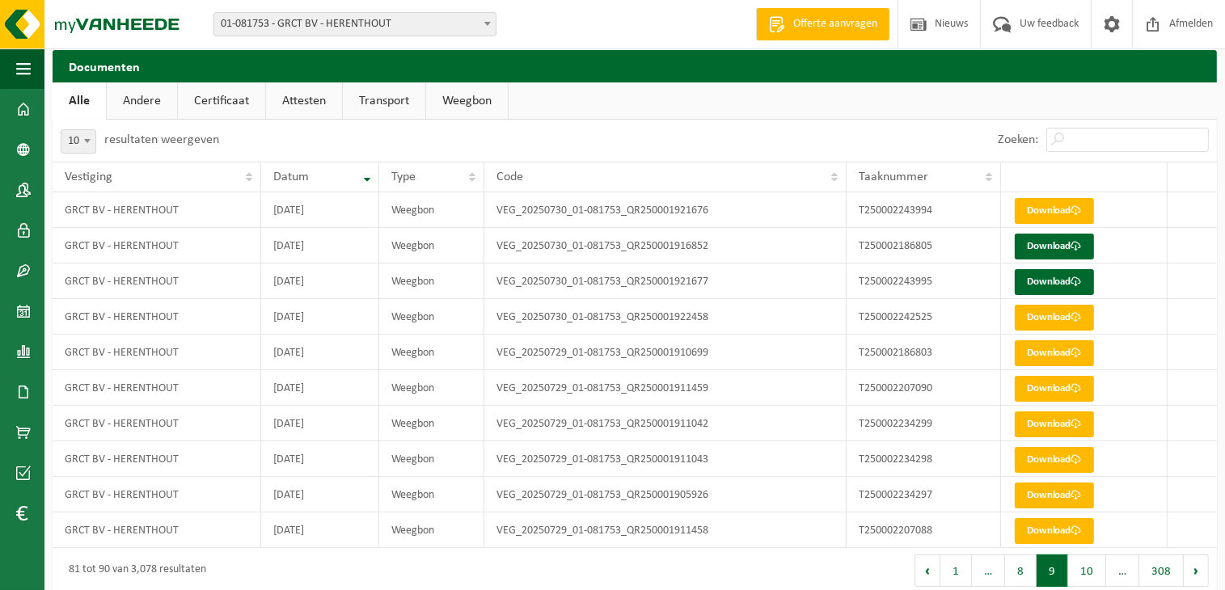
scroll to position [65, 0]
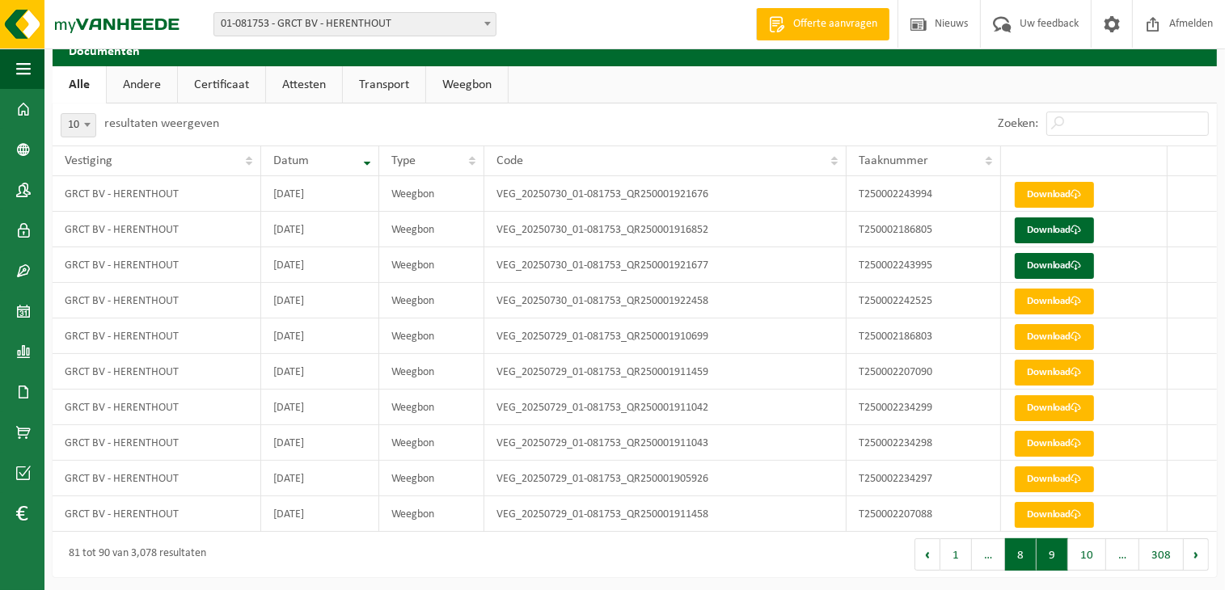
click at [1012, 558] on button "8" at bounding box center [1021, 554] width 32 height 32
